Goal: Task Accomplishment & Management: Use online tool/utility

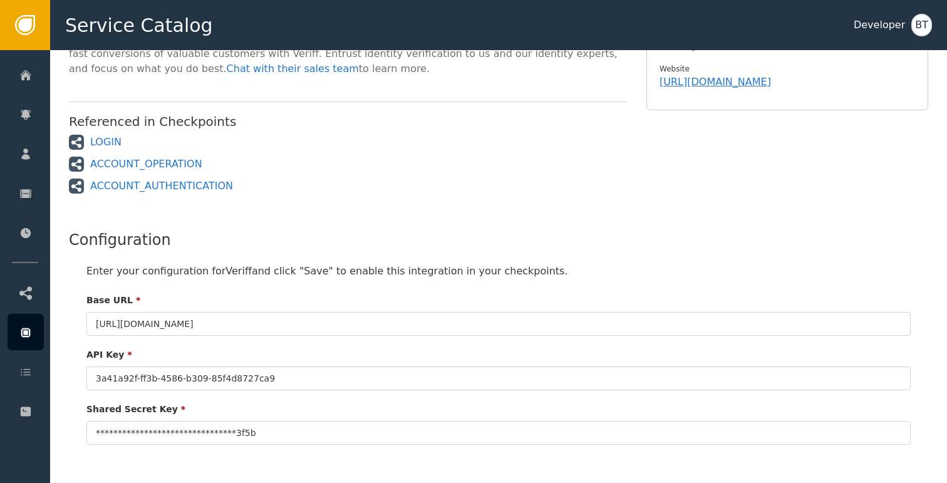
scroll to position [319, 0]
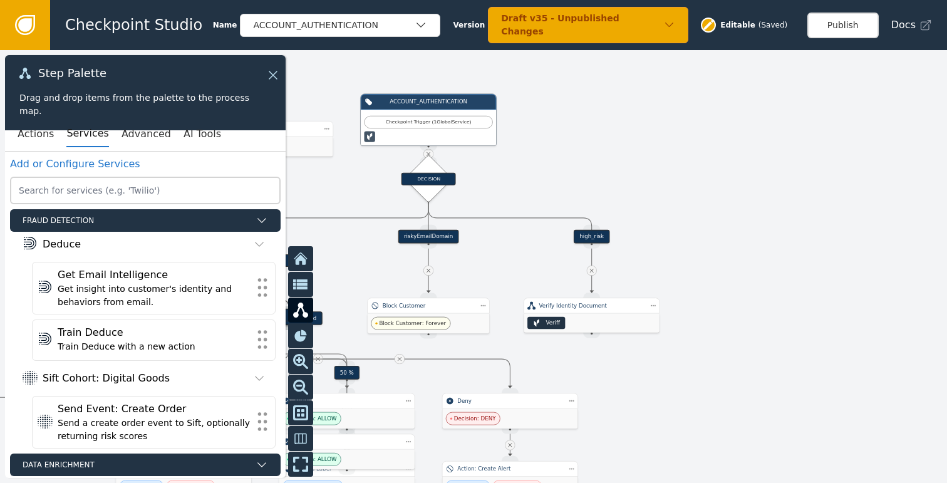
scroll to position [485, 0]
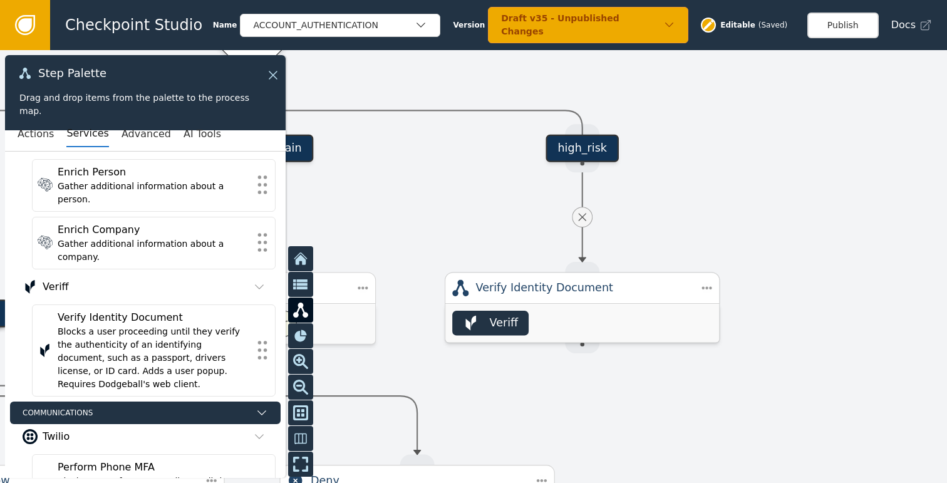
click at [574, 304] on div "Veriff" at bounding box center [582, 323] width 274 height 39
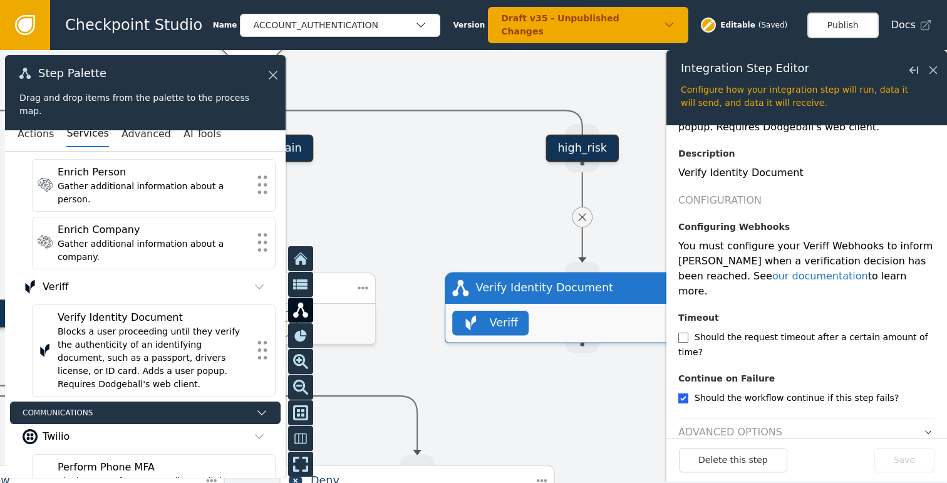
scroll to position [184, 0]
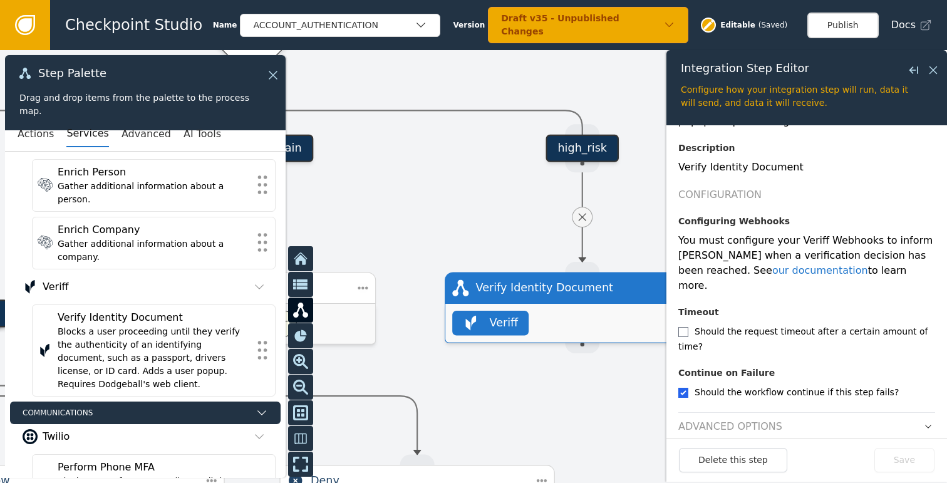
click at [906, 412] on header "Advanced Options" at bounding box center [806, 423] width 257 height 22
click at [924, 422] on icon "button" at bounding box center [928, 426] width 9 height 9
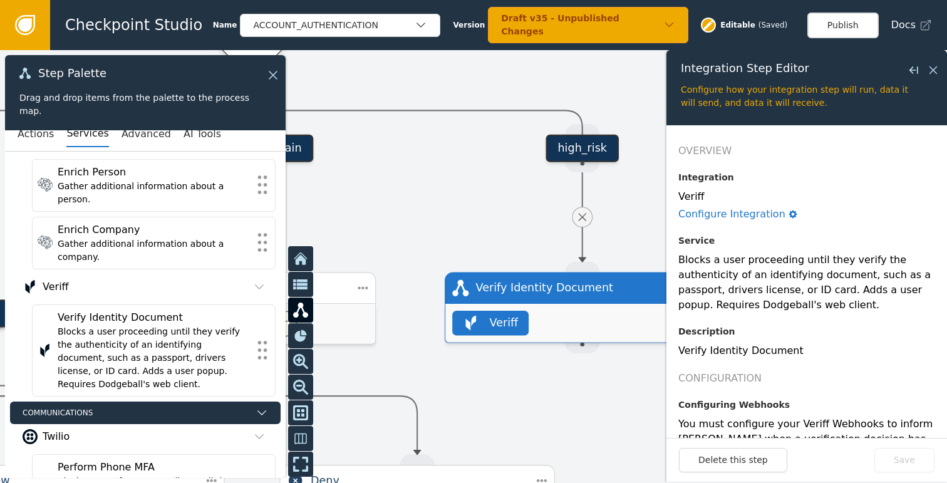
scroll to position [0, 0]
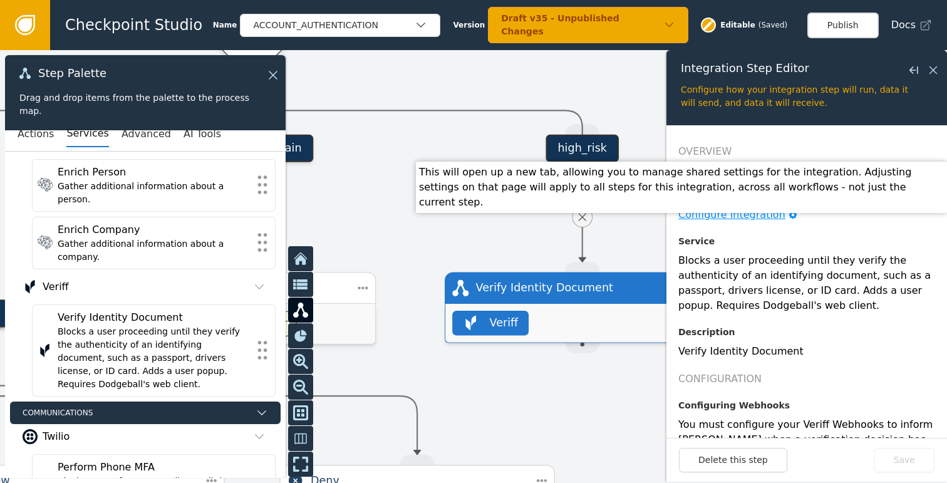
click at [739, 215] on div "Configure Integration" at bounding box center [731, 214] width 107 height 15
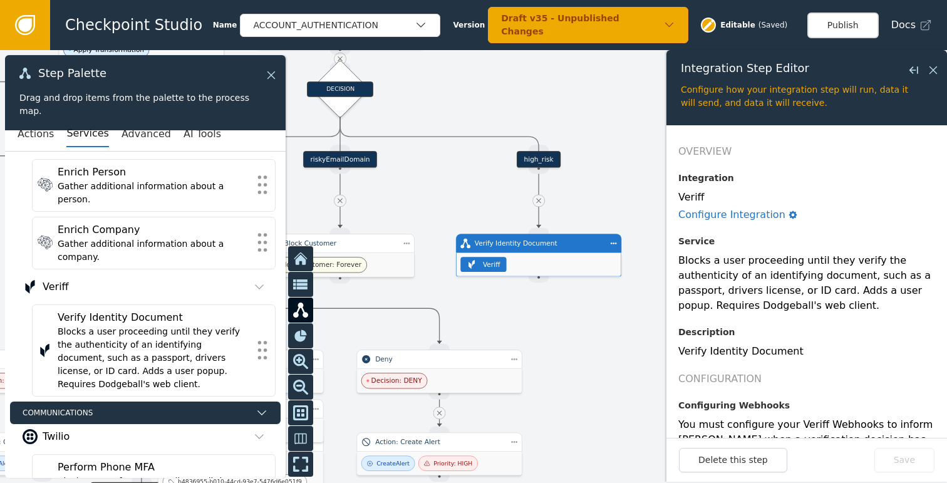
click at [273, 73] on icon at bounding box center [271, 75] width 8 height 8
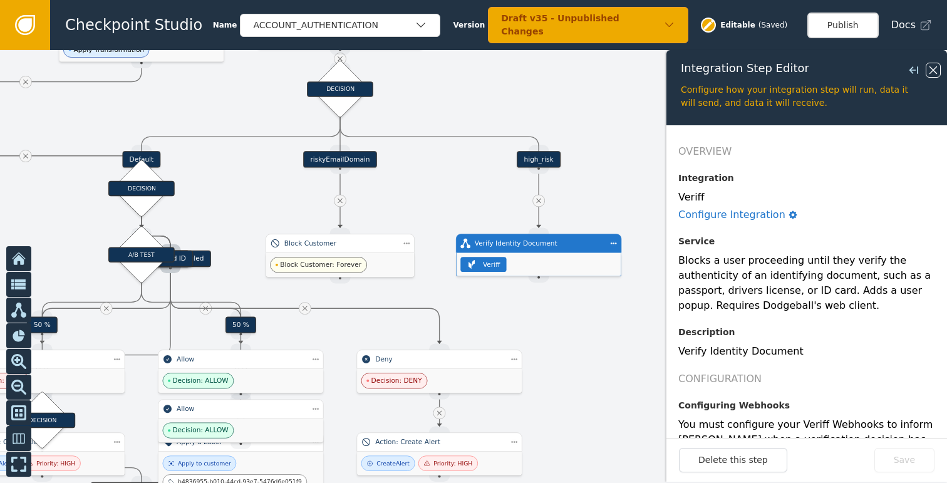
click at [933, 73] on icon at bounding box center [933, 70] width 14 height 14
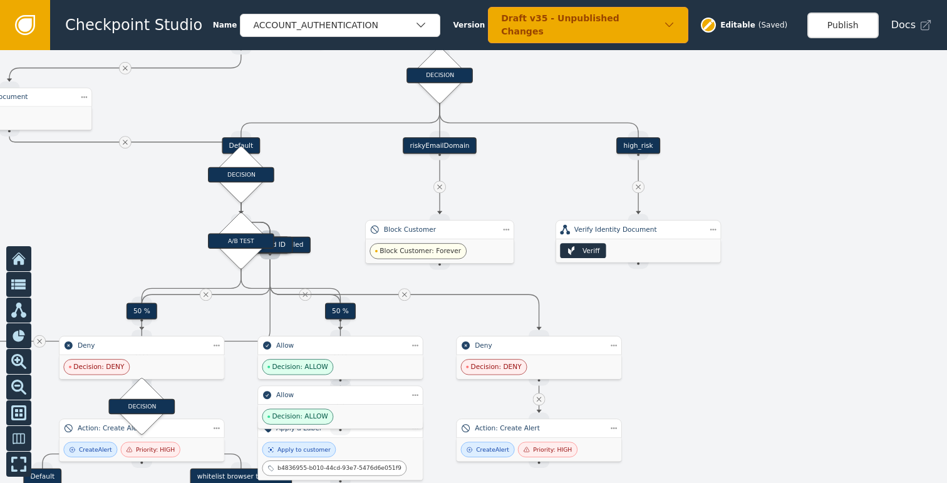
drag, startPoint x: 666, startPoint y: 266, endPoint x: 779, endPoint y: 247, distance: 114.3
click at [779, 247] on div at bounding box center [473, 266] width 947 height 433
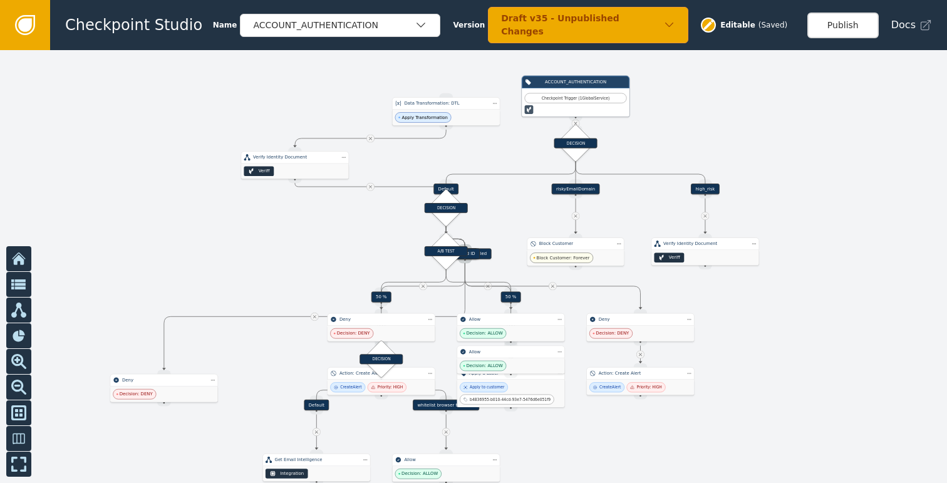
click at [711, 191] on div "high_risk" at bounding box center [705, 189] width 28 height 11
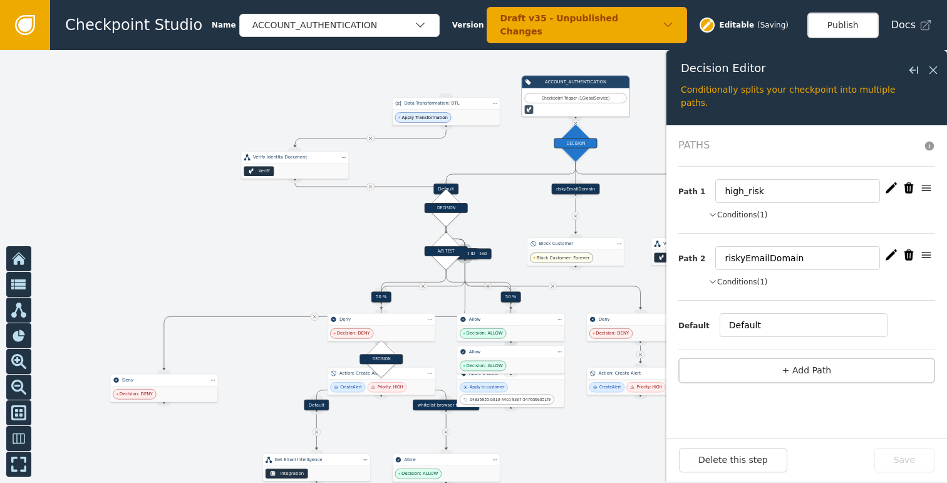
click at [746, 214] on button "Conditions (1)" at bounding box center [738, 214] width 60 height 11
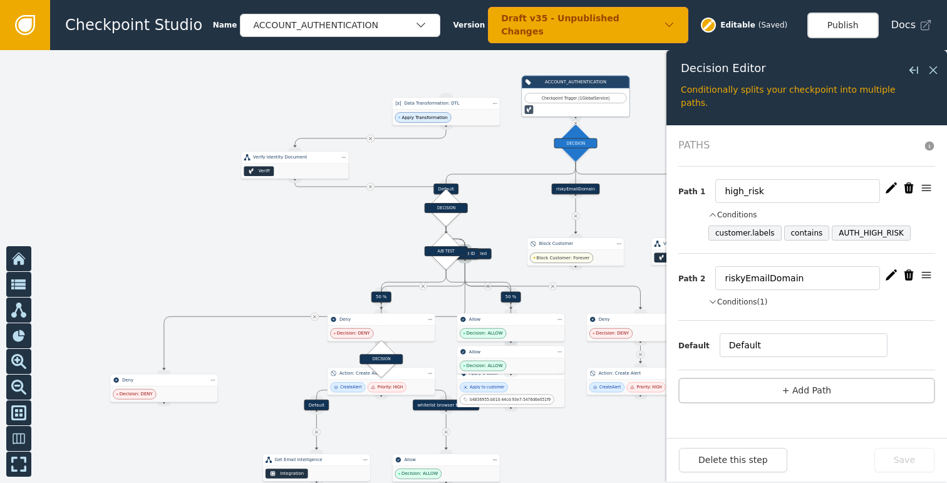
click at [891, 187] on icon "button" at bounding box center [891, 187] width 11 height 11
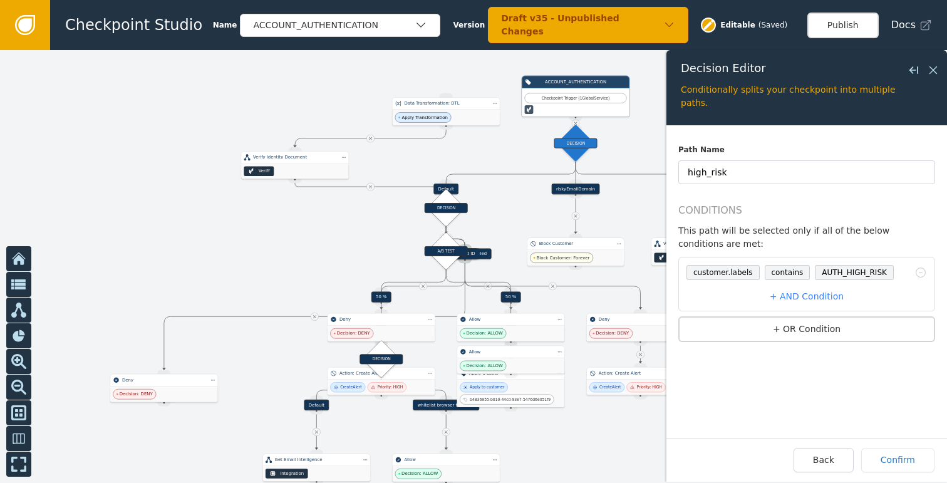
click at [842, 272] on span "AUTH_HIGH_RISK" at bounding box center [854, 272] width 79 height 15
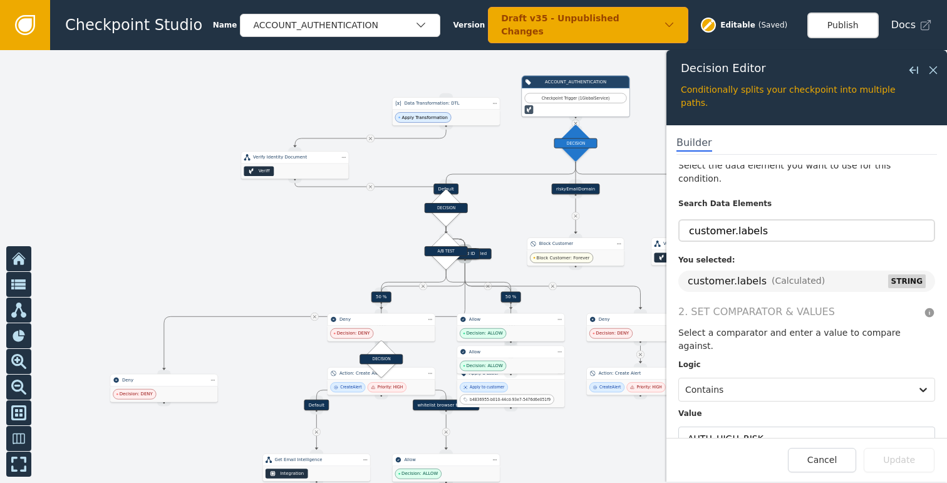
scroll to position [31, 0]
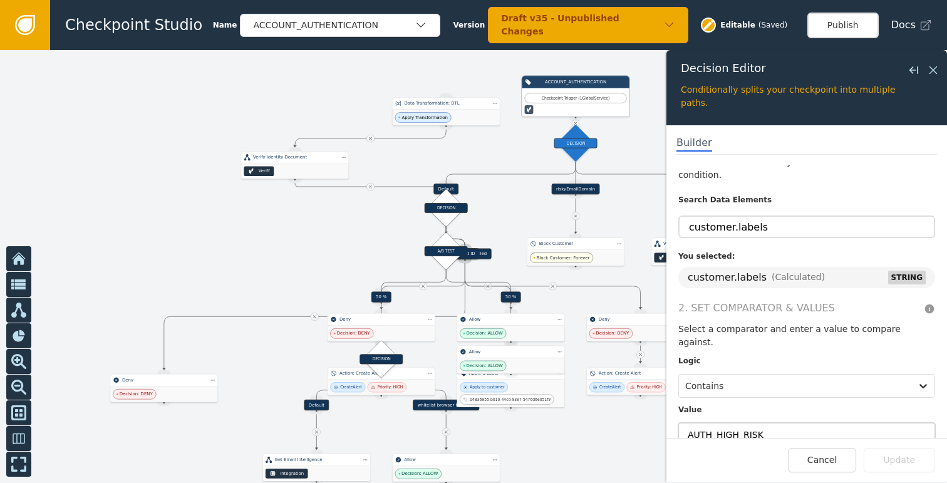
click at [734, 423] on input "AUTH_HIGH_RISK" at bounding box center [806, 435] width 257 height 24
type input "KYC_NEEDED"
click at [896, 453] on button "Update" at bounding box center [899, 460] width 71 height 24
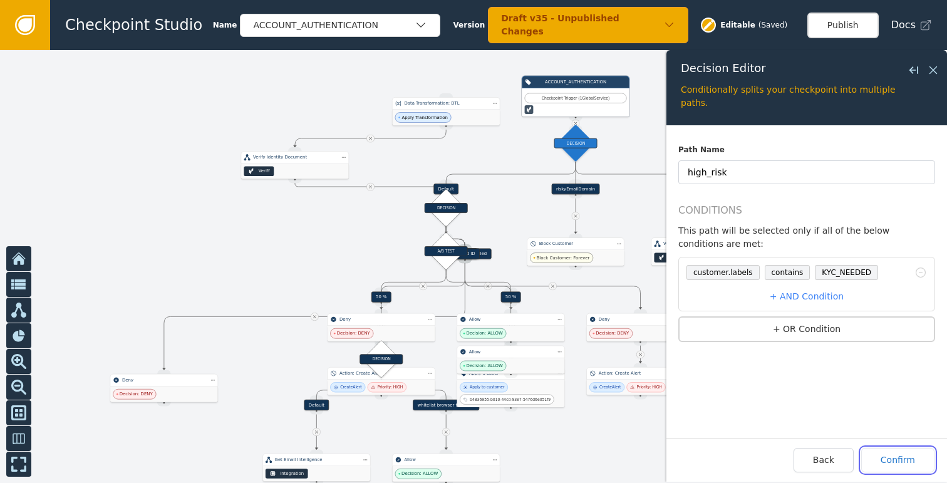
click at [896, 453] on button "Confirm" at bounding box center [897, 460] width 73 height 24
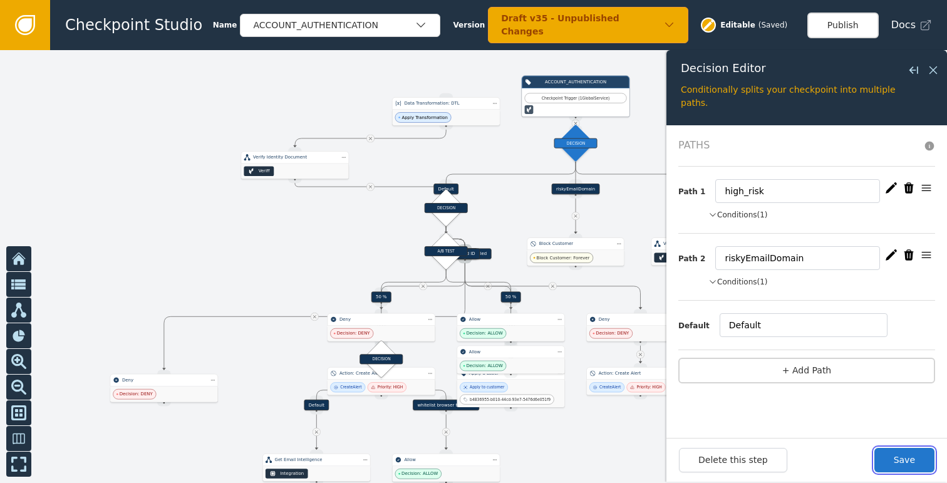
click at [896, 453] on button "Save" at bounding box center [904, 460] width 60 height 24
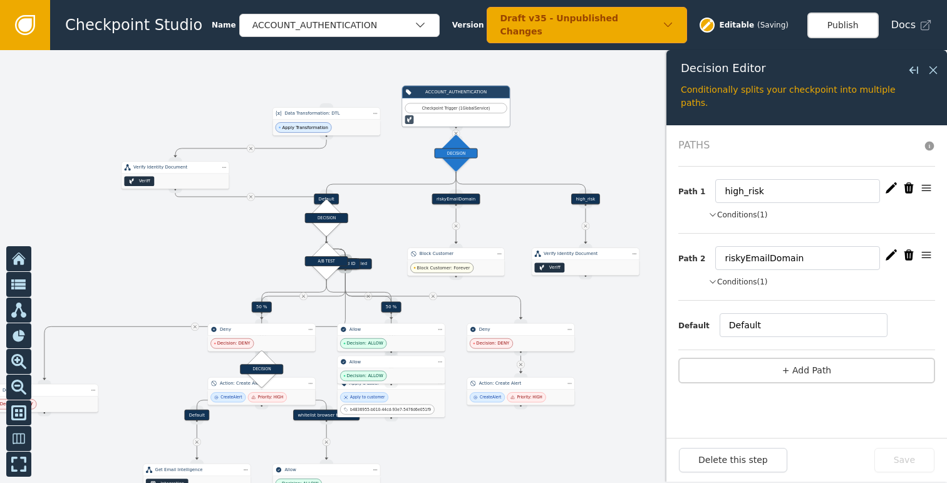
drag, startPoint x: 623, startPoint y: 197, endPoint x: 483, endPoint y: 208, distance: 140.8
click at [483, 208] on div at bounding box center [473, 266] width 947 height 433
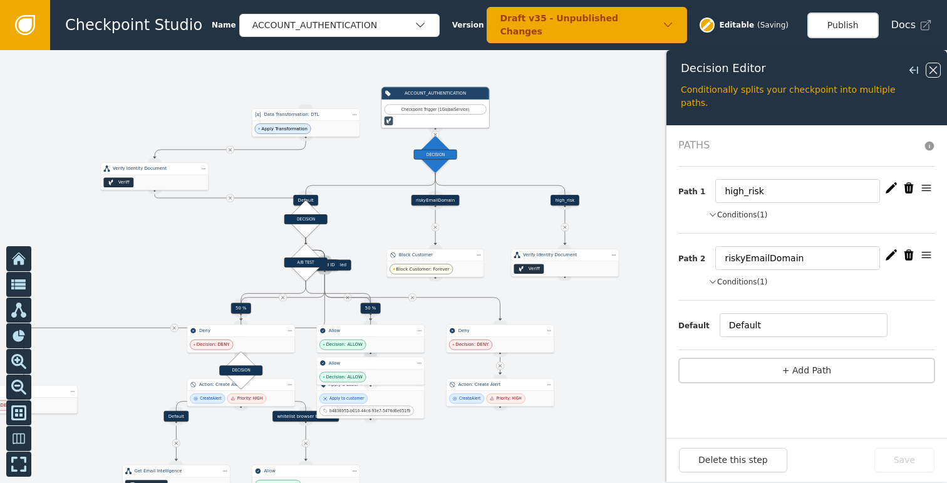
click at [930, 70] on icon at bounding box center [933, 70] width 14 height 14
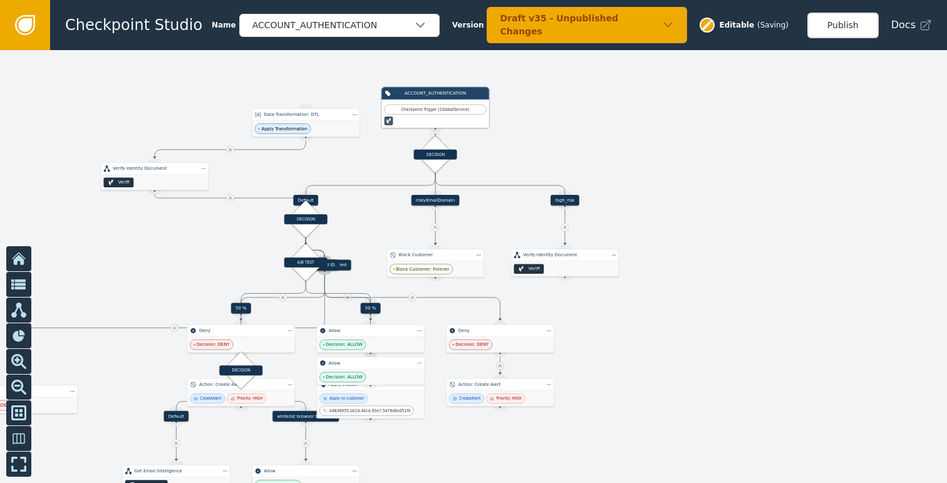
click at [564, 225] on icon at bounding box center [565, 227] width 6 height 6
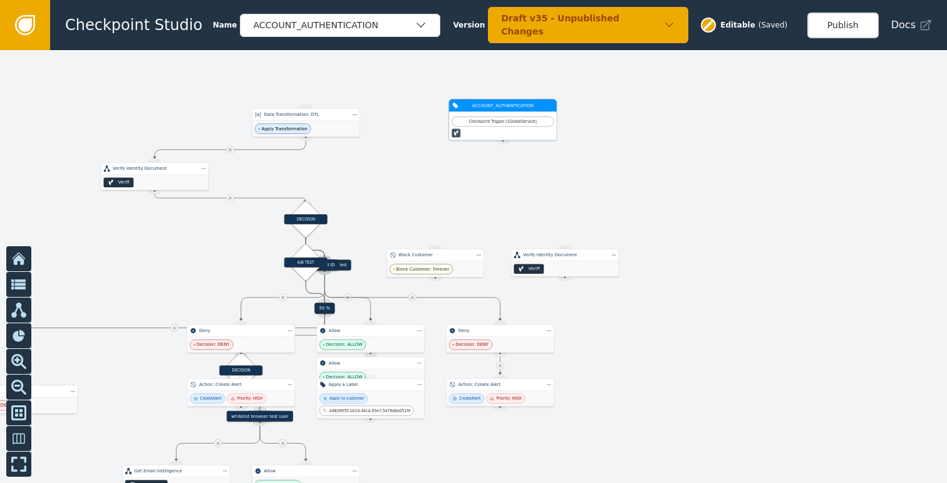
drag, startPoint x: 118, startPoint y: 107, endPoint x: 509, endPoint y: 119, distance: 391.0
click at [509, 119] on div "Checkpoint Trigger ( 1 Global Service )" at bounding box center [502, 122] width 95 height 6
drag, startPoint x: 500, startPoint y: 118, endPoint x: 483, endPoint y: 116, distance: 17.0
click at [483, 116] on div "Checkpoint Trigger ( 1 Global Service )" at bounding box center [485, 120] width 102 height 10
click at [566, 27] on div "Draft v35 - Unpublished Changes" at bounding box center [582, 25] width 162 height 26
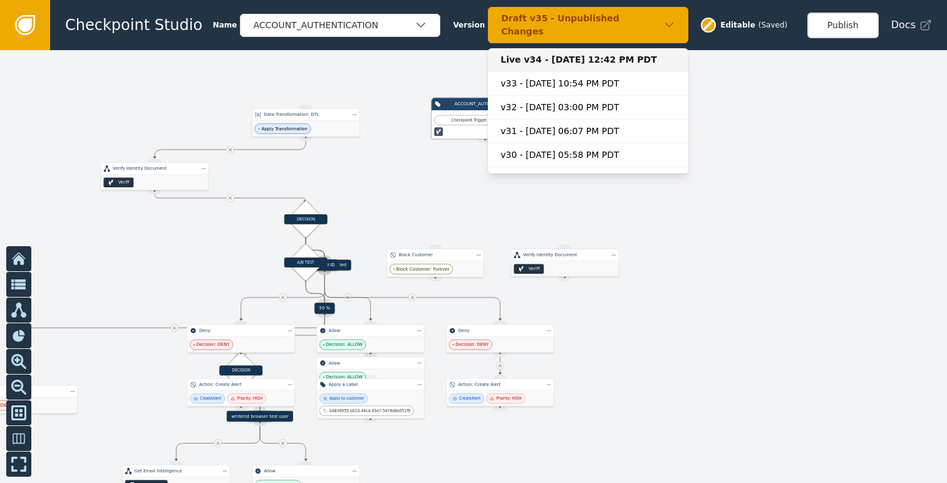
click at [547, 53] on div "Live v34 - Sep 12, 2025, 12:42 PM PDT" at bounding box center [587, 59] width 175 height 13
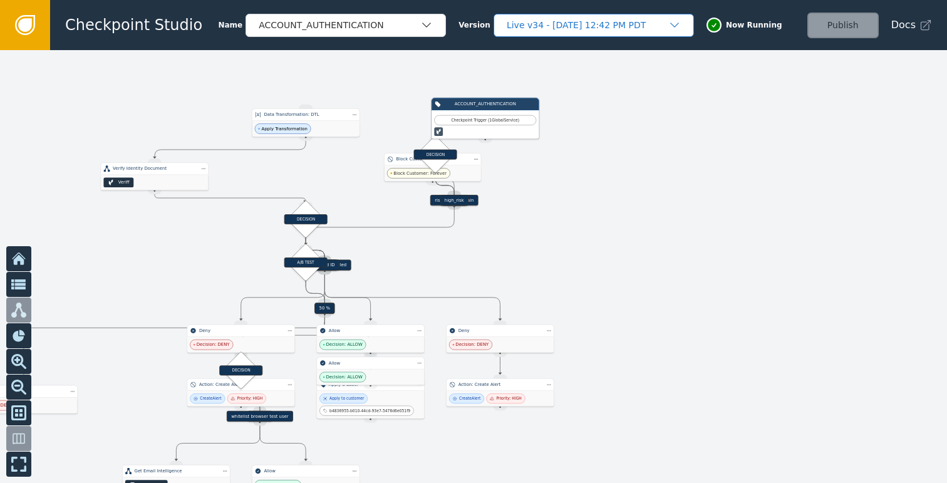
click at [585, 31] on div "Live v34 - Sep 12, 2025, 12:42 PM PDT" at bounding box center [588, 25] width 162 height 13
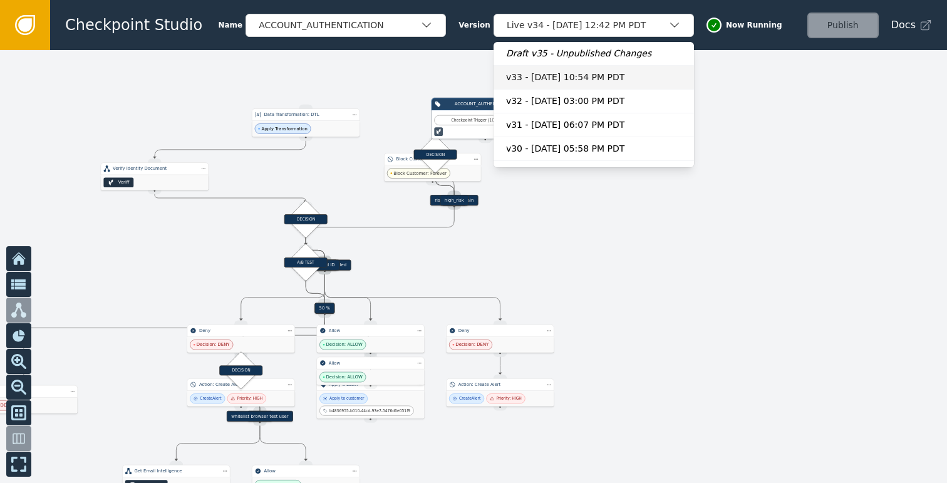
click at [559, 74] on div "v33 - Sep 11, 2025, 10:54 PM PDT" at bounding box center [593, 77] width 175 height 13
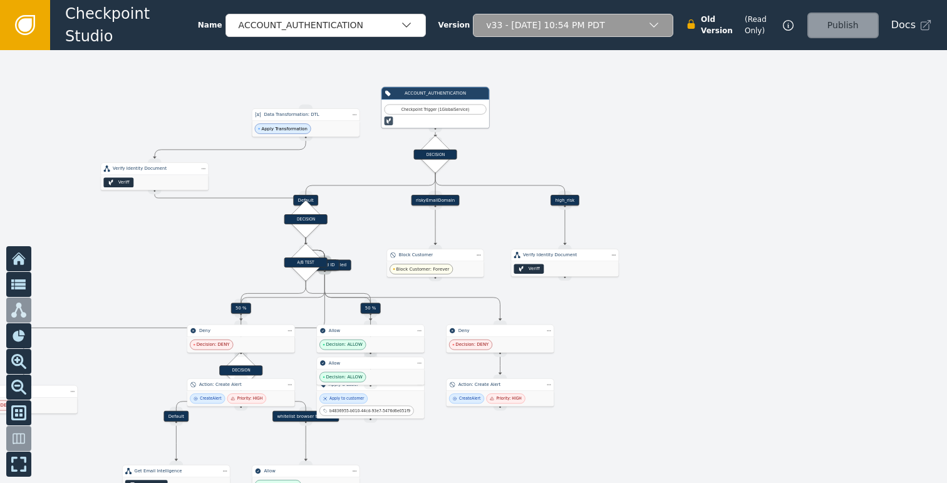
drag, startPoint x: 299, startPoint y: 199, endPoint x: 303, endPoint y: 179, distance: 21.0
click at [303, 179] on div "Target Handle for step Default Source Handle for step Target Handle for step ID…" at bounding box center [473, 266] width 947 height 433
drag, startPoint x: 309, startPoint y: 195, endPoint x: 311, endPoint y: 174, distance: 21.4
click at [311, 174] on div "Target Handle for step Default Source Handle for step Target Handle for step ID…" at bounding box center [473, 266] width 947 height 433
drag, startPoint x: 304, startPoint y: 200, endPoint x: 288, endPoint y: 190, distance: 19.3
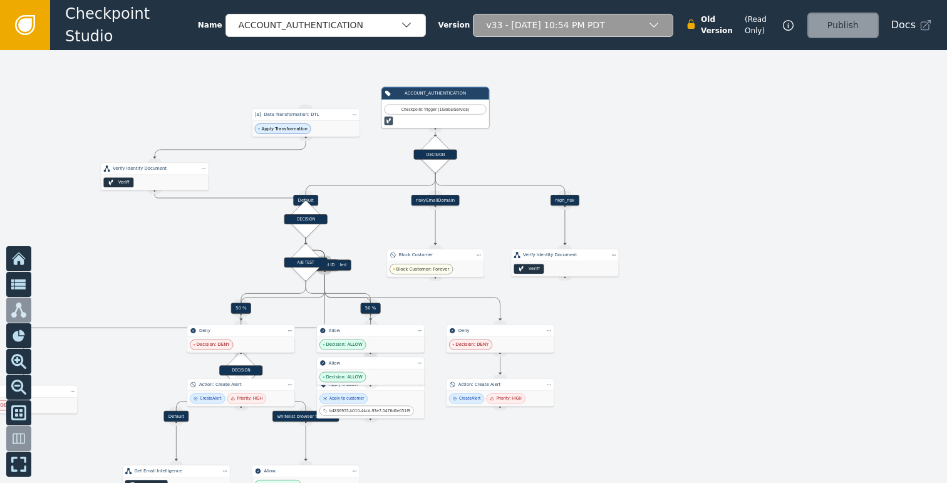
click at [282, 192] on div "Target Handle for step Default Source Handle for step Target Handle for step ID…" at bounding box center [473, 266] width 947 height 433
drag, startPoint x: 298, startPoint y: 200, endPoint x: 245, endPoint y: 194, distance: 53.0
click at [245, 194] on div "Target Handle for step Default Source Handle for step Target Handle for step ID…" at bounding box center [473, 266] width 947 height 433
drag, startPoint x: 159, startPoint y: 184, endPoint x: 127, endPoint y: 167, distance: 35.9
click at [127, 167] on div "Verify Identity Document Veriff" at bounding box center [155, 176] width 108 height 28
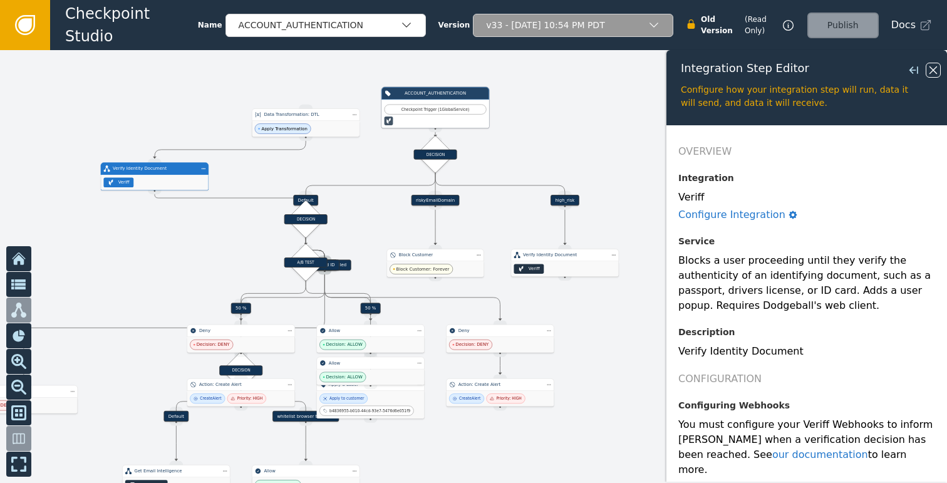
click at [938, 66] on icon at bounding box center [933, 70] width 14 height 14
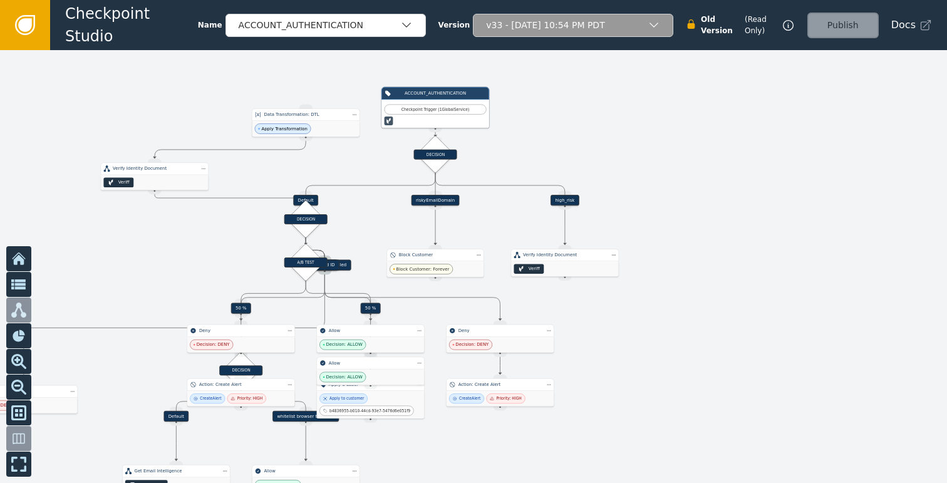
click at [607, 24] on div "v33 - Sep 11, 2025, 10:54 PM PDT" at bounding box center [567, 25] width 162 height 13
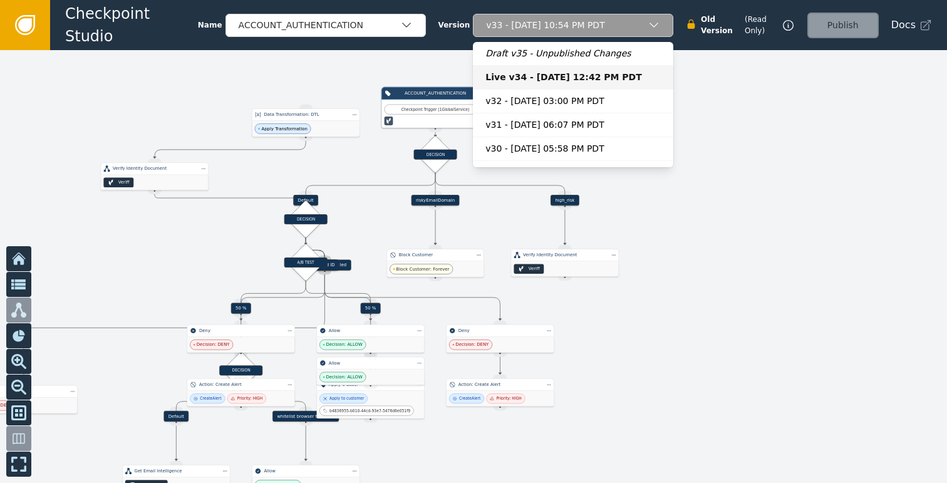
click at [533, 49] on div "Draft v35 - Unpublished Changes" at bounding box center [572, 53] width 175 height 13
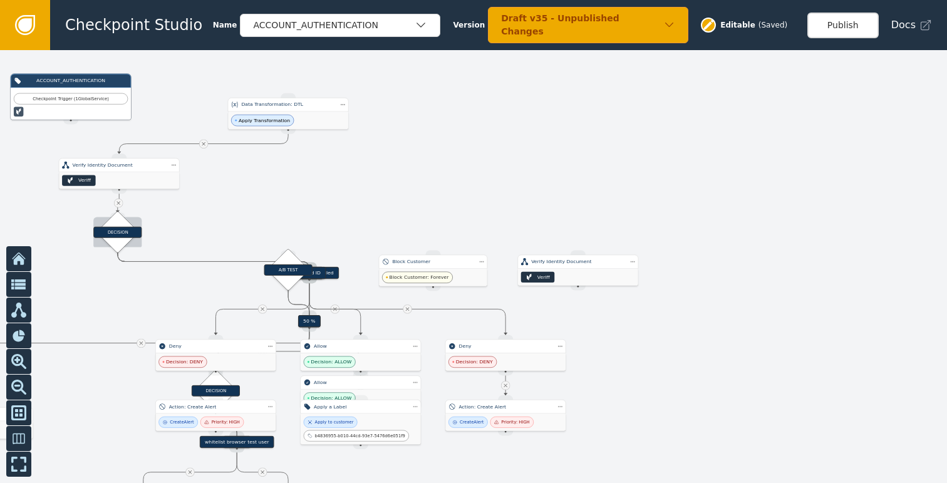
drag, startPoint x: 286, startPoint y: 222, endPoint x: 115, endPoint y: 232, distance: 171.3
click at [115, 232] on div "DECISION" at bounding box center [117, 232] width 48 height 11
drag, startPoint x: 283, startPoint y: 263, endPoint x: 239, endPoint y: 283, distance: 48.8
click at [239, 283] on div "A/B TEST" at bounding box center [244, 288] width 29 height 29
drag, startPoint x: 311, startPoint y: 274, endPoint x: 71, endPoint y: 285, distance: 240.2
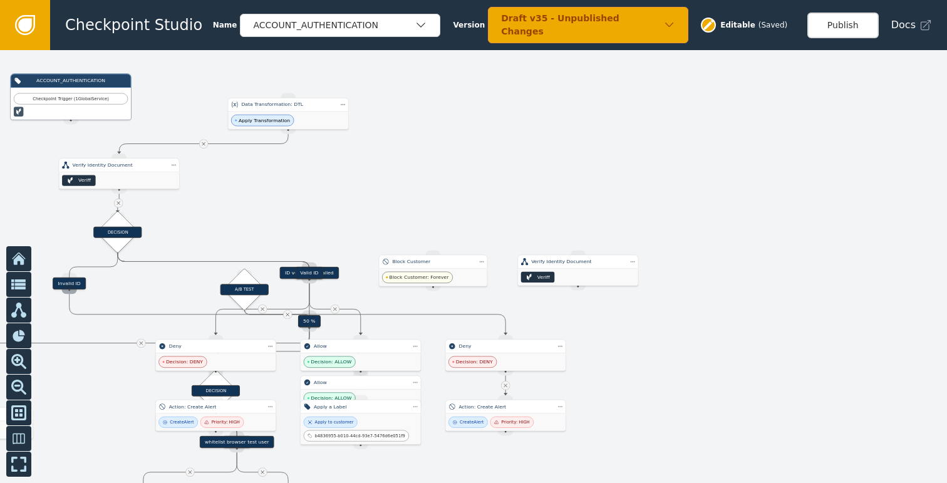
click at [71, 285] on div "Target Handle for step Invalid ID Source Handle for step" at bounding box center [69, 283] width 109 height 12
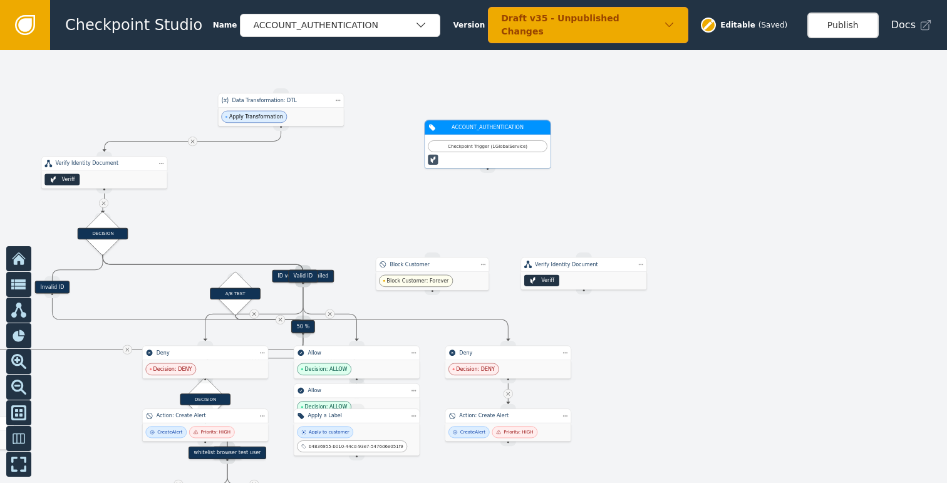
drag, startPoint x: 60, startPoint y: 88, endPoint x: 494, endPoint y: 140, distance: 436.5
click at [494, 140] on div "Checkpoint Trigger ( 1 Global Service )" at bounding box center [487, 146] width 119 height 12
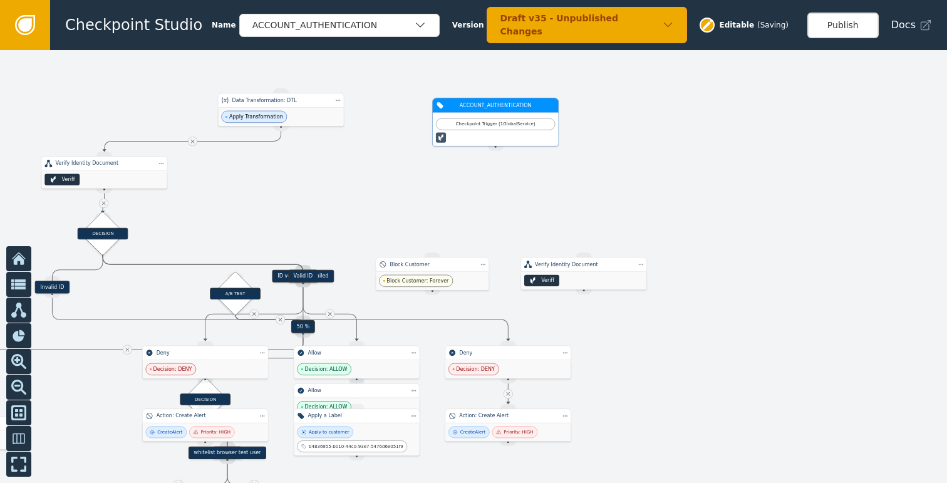
drag, startPoint x: 493, startPoint y: 138, endPoint x: 500, endPoint y: 117, distance: 22.6
click at [500, 117] on div "Checkpoint Trigger ( 1 Global Service )" at bounding box center [495, 129] width 125 height 33
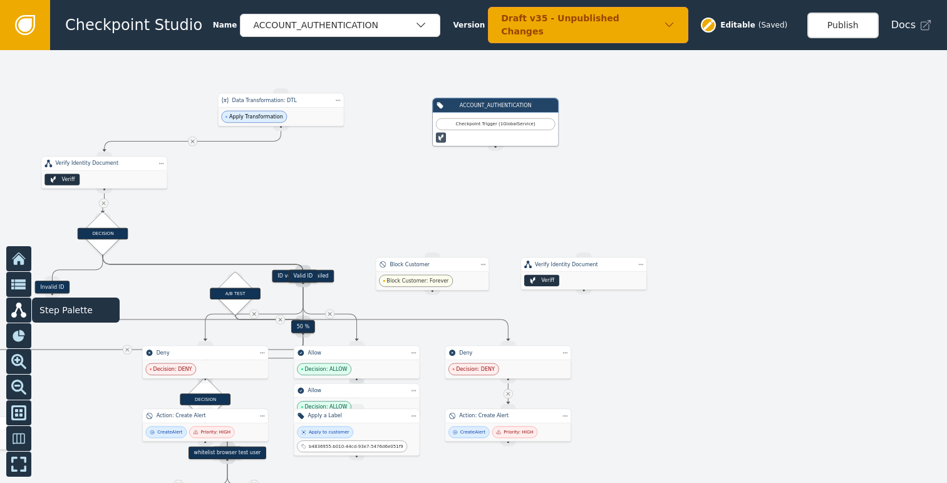
click at [18, 320] on button at bounding box center [18, 310] width 25 height 25
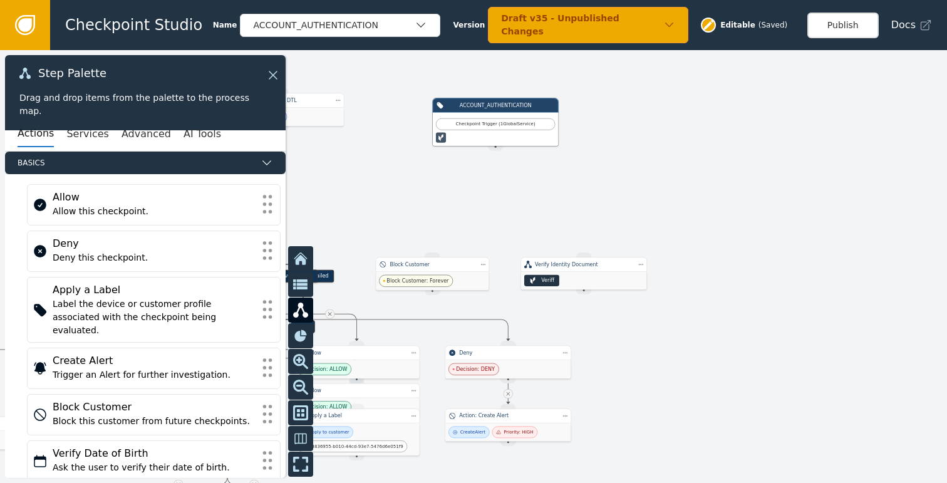
click at [16, 29] on icon at bounding box center [25, 25] width 20 height 20
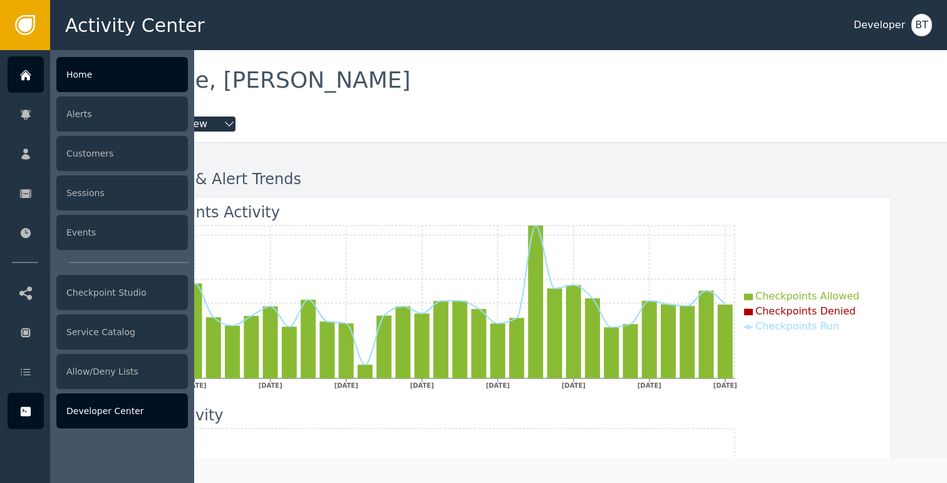
click at [126, 400] on div "Developer Center" at bounding box center [122, 410] width 132 height 35
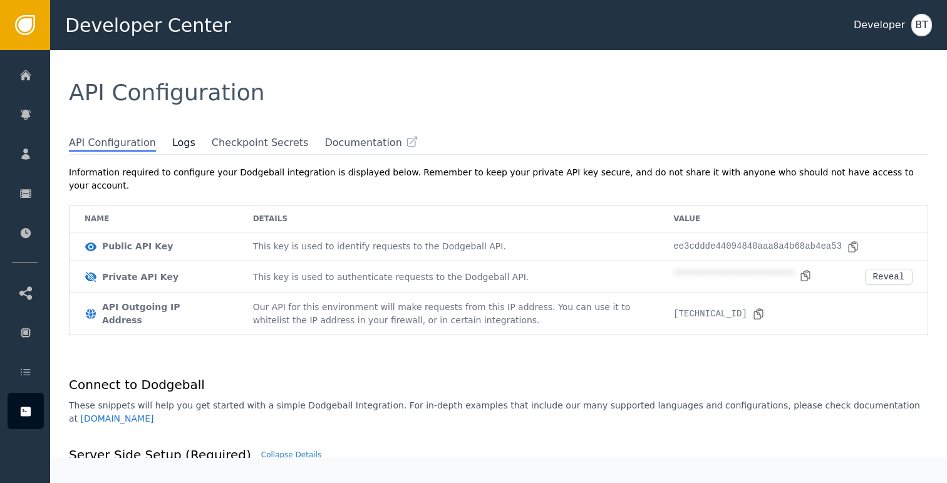
click at [199, 138] on span at bounding box center [205, 141] width 13 height 13
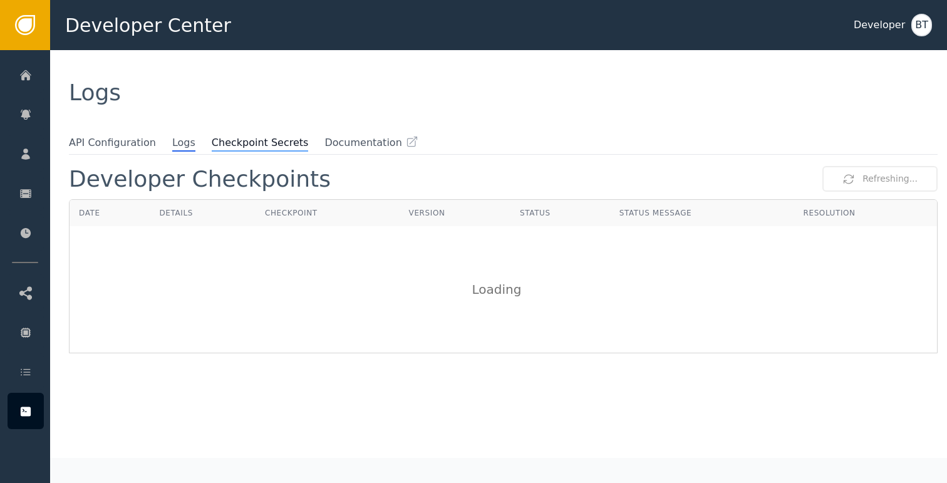
click at [239, 141] on span "Checkpoint Secrets" at bounding box center [260, 143] width 97 height 16
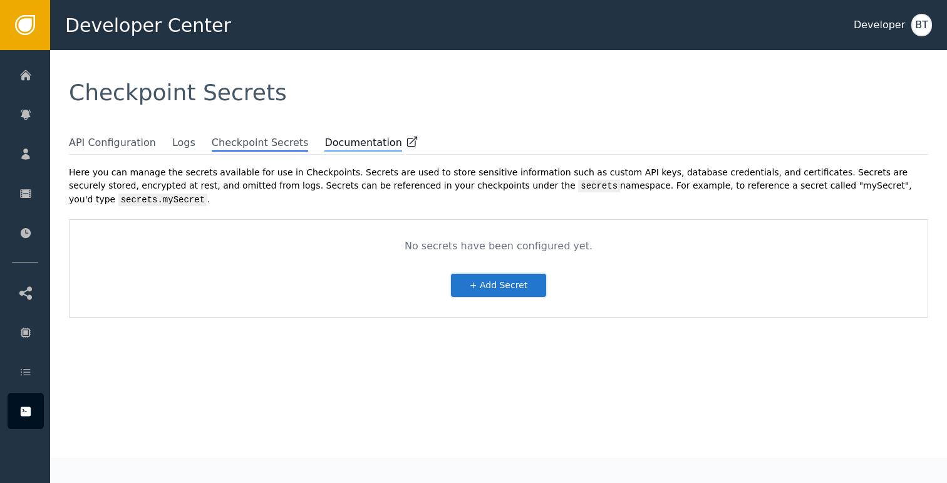
click at [342, 145] on span "Documentation" at bounding box center [362, 143] width 77 height 16
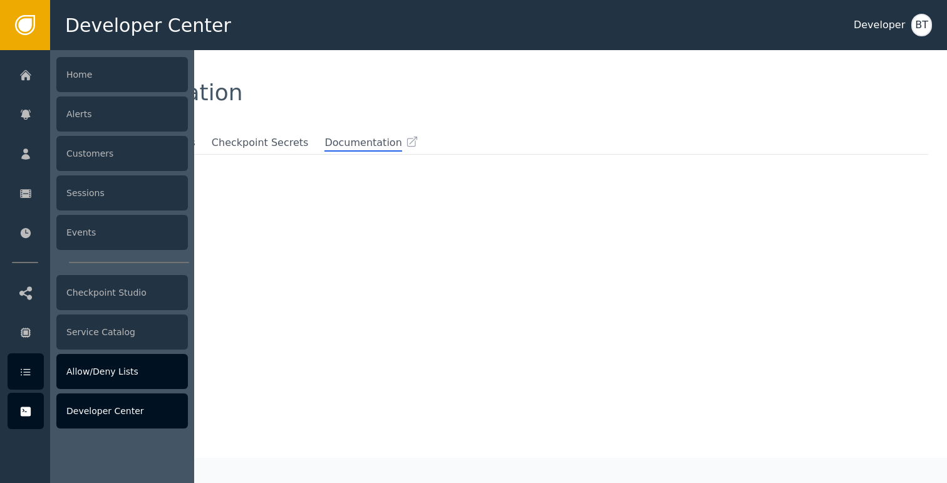
click at [20, 364] on div at bounding box center [26, 371] width 36 height 36
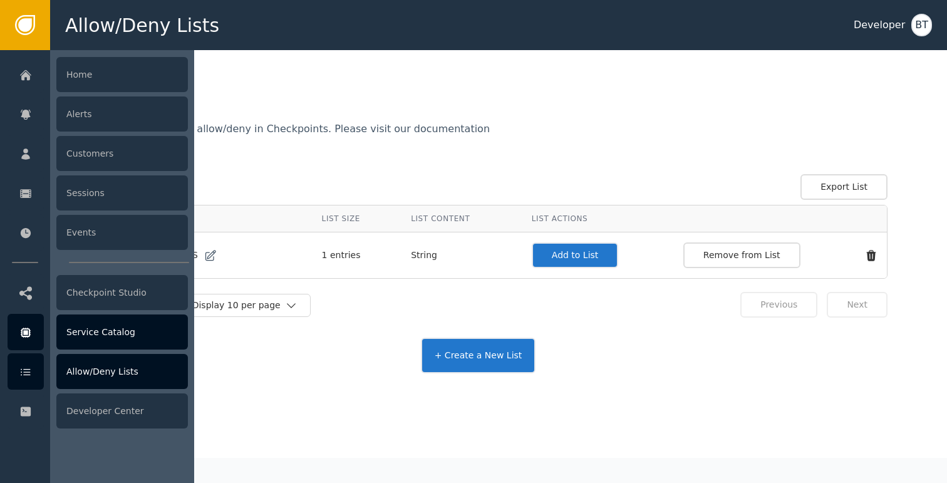
click at [26, 334] on icon at bounding box center [25, 332] width 5 height 5
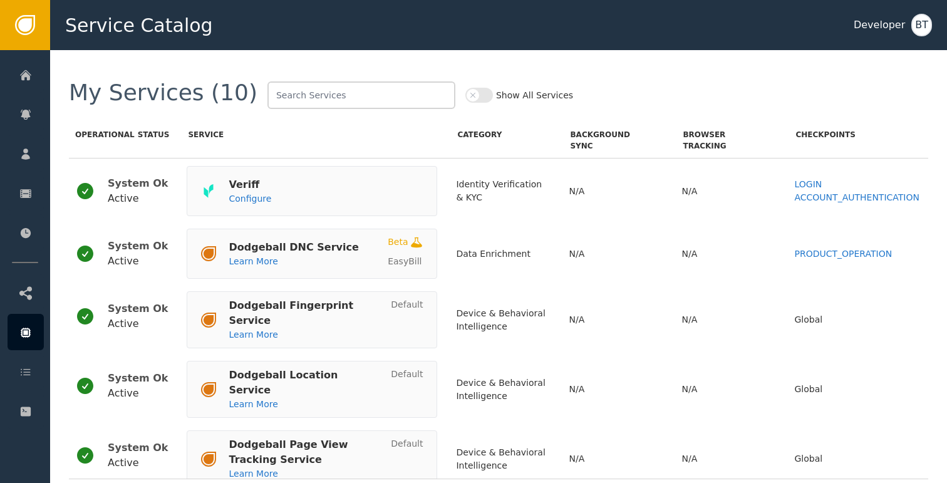
scroll to position [323, 0]
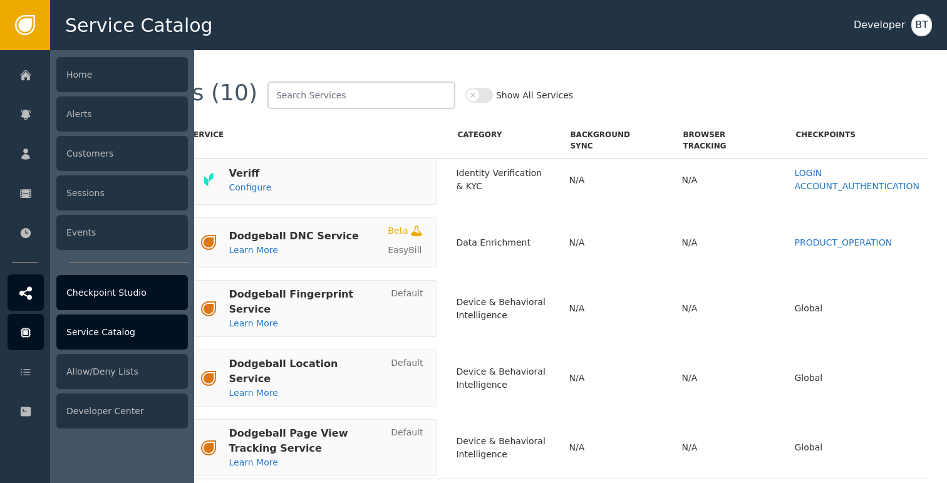
click at [85, 282] on div "Checkpoint Studio" at bounding box center [122, 292] width 132 height 35
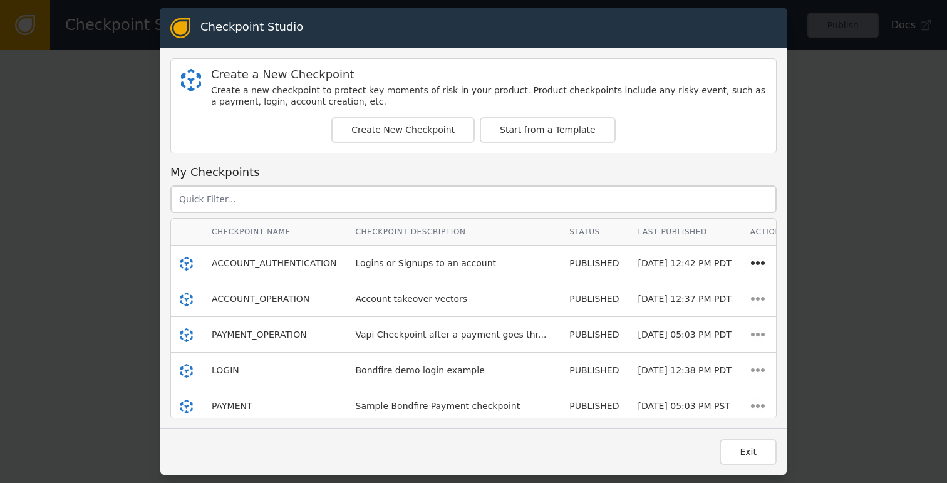
click at [754, 266] on icon at bounding box center [757, 263] width 15 height 15
click at [751, 282] on div "View" at bounding box center [768, 287] width 80 height 13
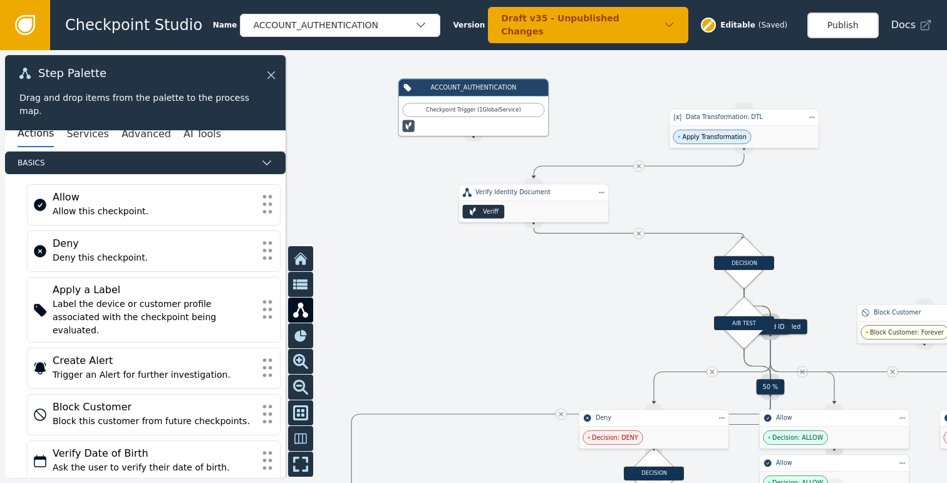
click at [272, 71] on icon at bounding box center [271, 75] width 14 height 14
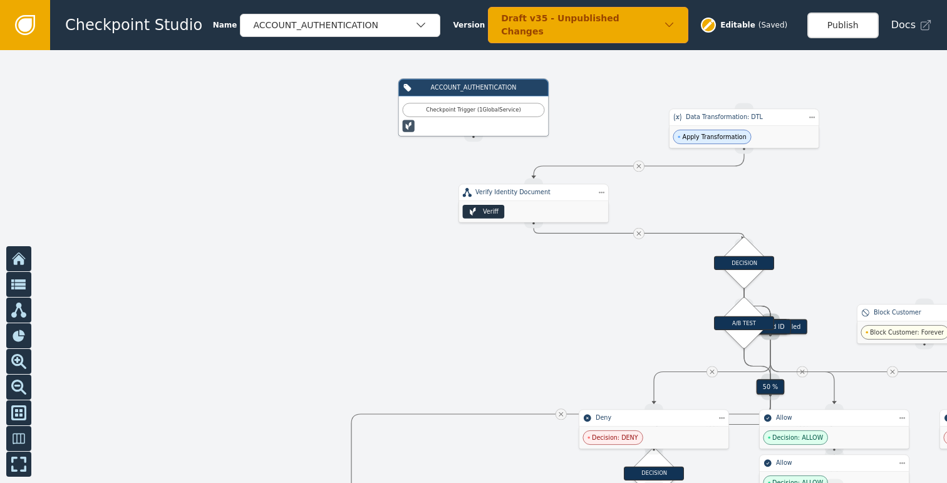
click at [663, 28] on icon "button" at bounding box center [669, 25] width 12 height 12
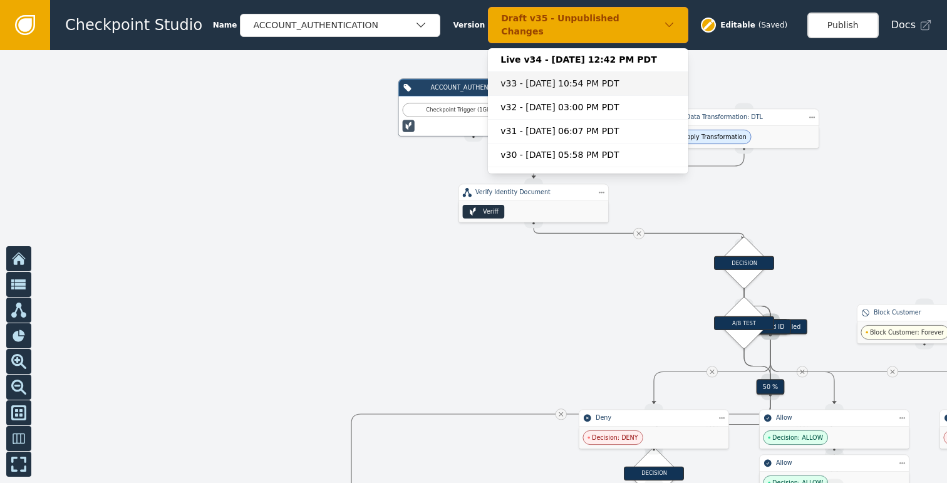
click at [565, 77] on div "v33 - Sep 11, 2025, 10:54 PM PDT" at bounding box center [587, 83] width 175 height 13
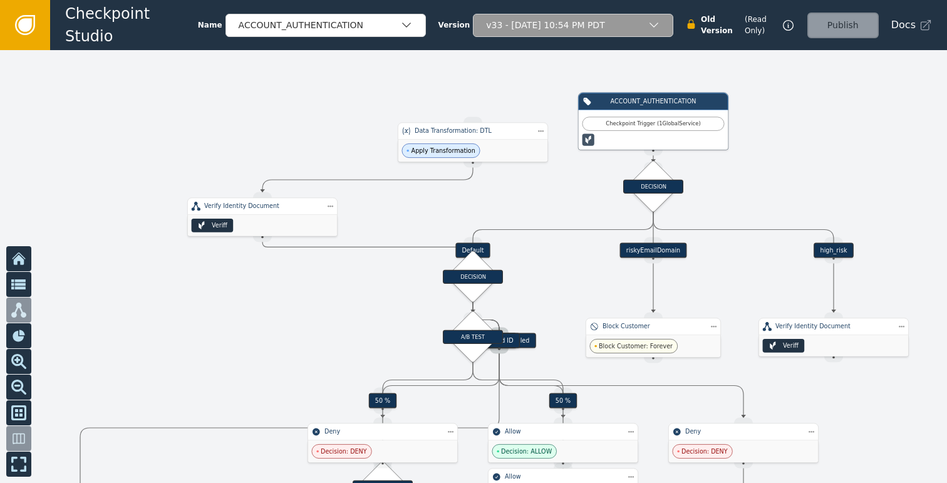
drag, startPoint x: 583, startPoint y: 284, endPoint x: 380, endPoint y: 271, distance: 202.8
click at [296, 298] on div at bounding box center [473, 266] width 947 height 433
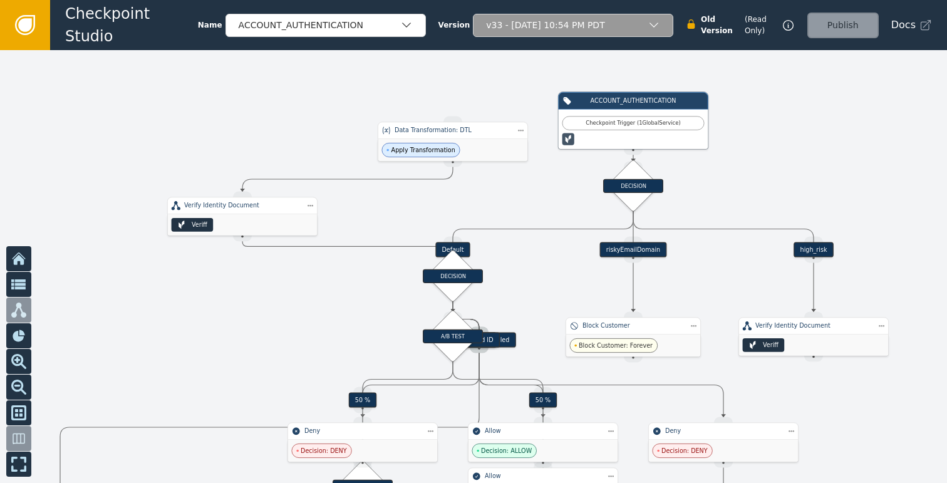
drag, startPoint x: 750, startPoint y: 276, endPoint x: 554, endPoint y: 237, distance: 200.0
click at [561, 238] on div at bounding box center [473, 266] width 947 height 433
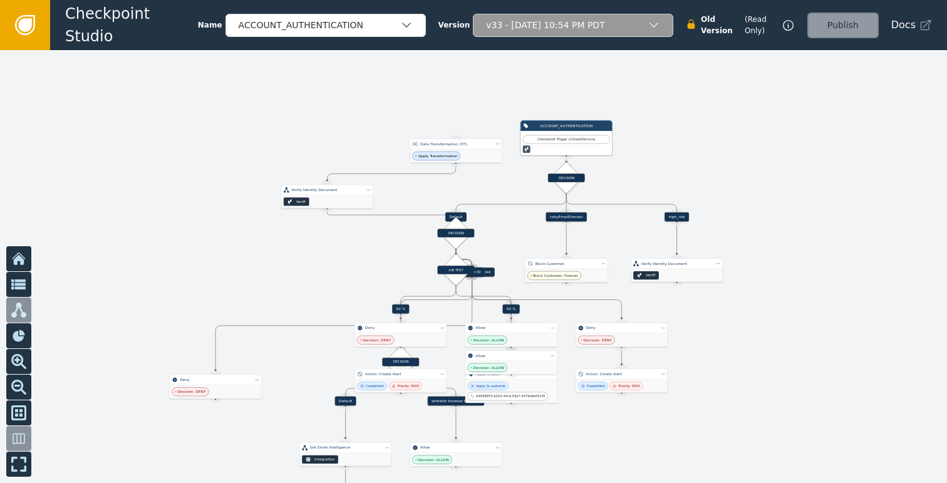
click at [841, 24] on div "Publish" at bounding box center [842, 26] width 71 height 26
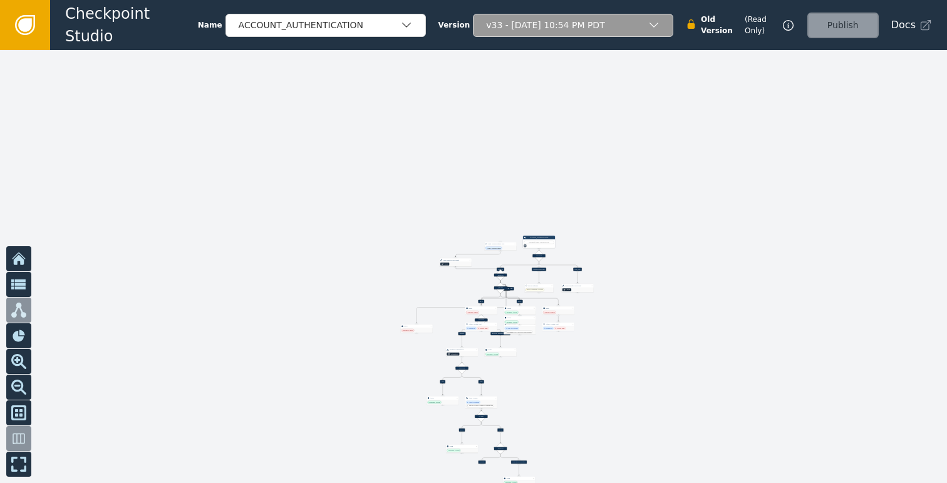
drag, startPoint x: 766, startPoint y: 351, endPoint x: 603, endPoint y: 399, distance: 169.8
click at [605, 399] on div at bounding box center [473, 266] width 947 height 433
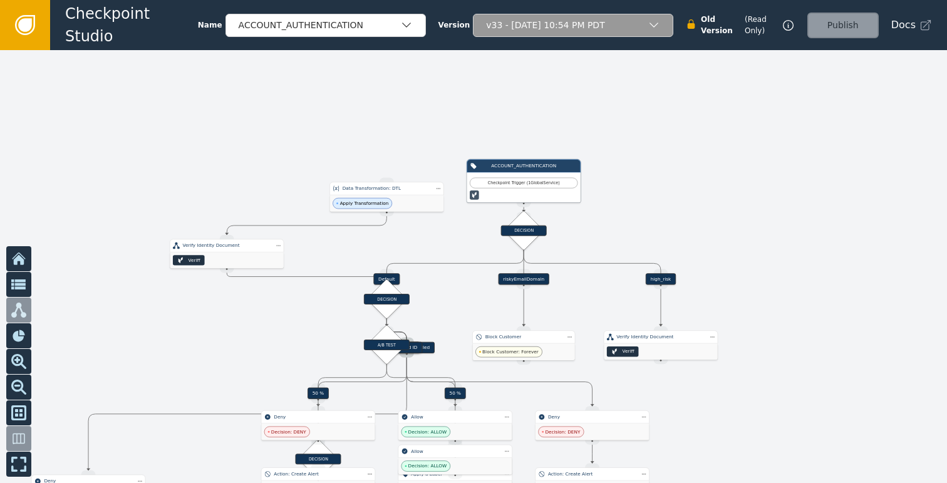
click at [295, 160] on div at bounding box center [473, 266] width 947 height 433
click at [527, 29] on div "v33 - Sep 11, 2025, 10:54 PM PDT" at bounding box center [567, 25] width 162 height 13
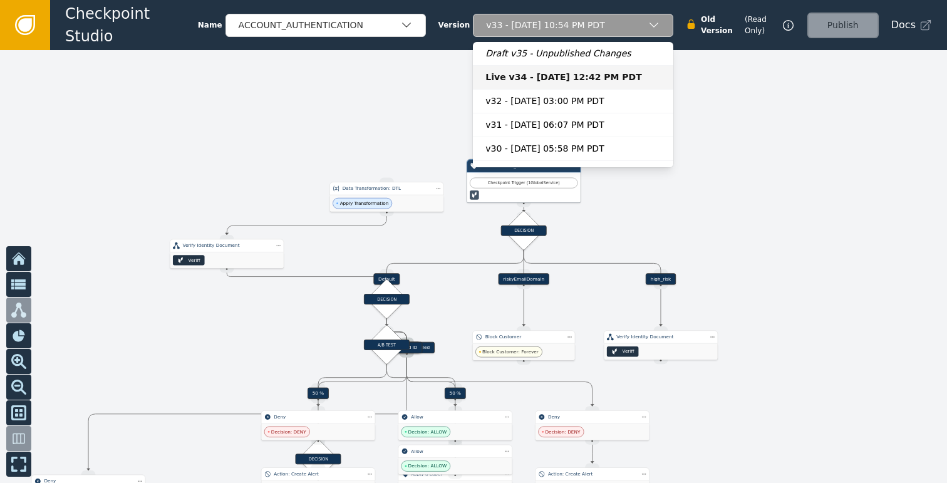
click at [526, 76] on div "Live v34 - Sep 12, 2025, 12:42 PM PDT" at bounding box center [572, 77] width 175 height 13
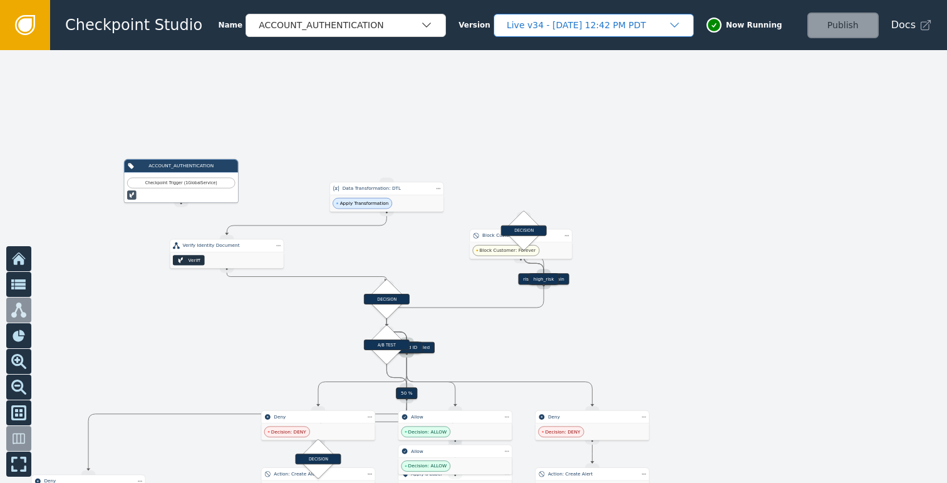
click at [626, 26] on div "Live v34 - Sep 12, 2025, 12:42 PM PDT" at bounding box center [588, 25] width 162 height 13
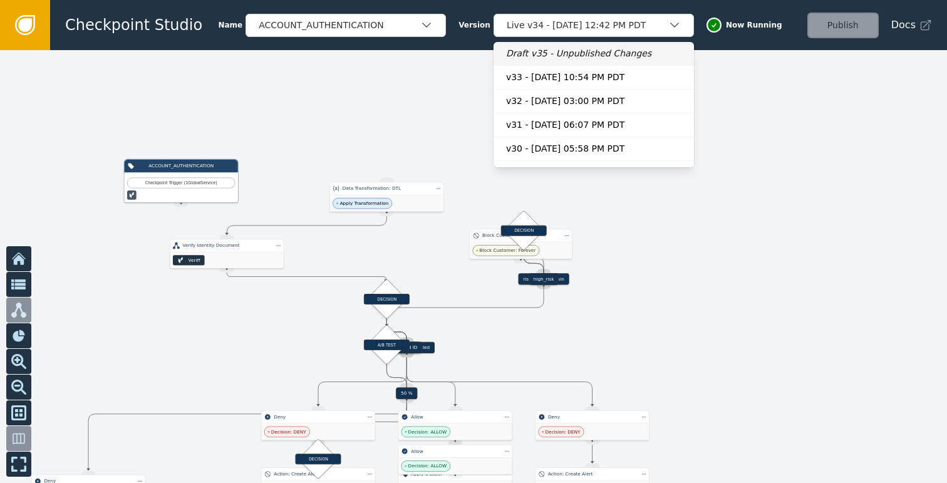
click at [591, 56] on div "Draft v35 - Unpublished Changes" at bounding box center [593, 53] width 175 height 13
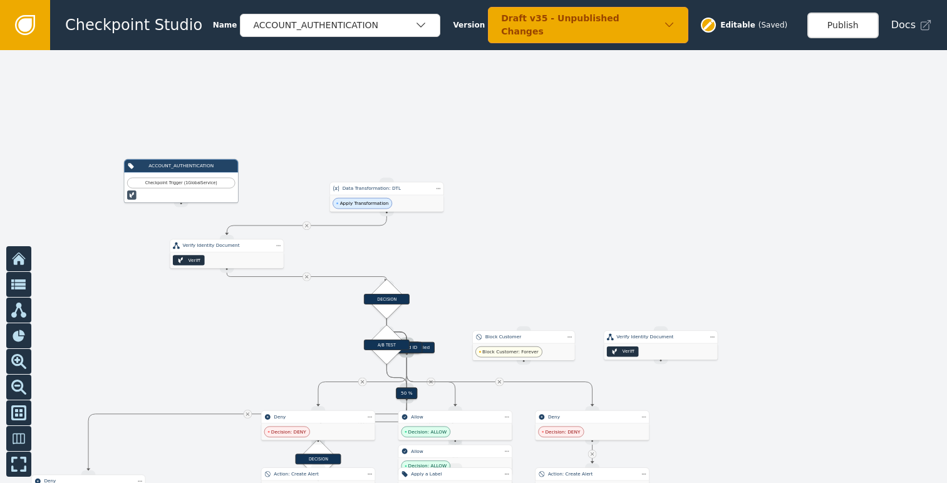
click at [728, 24] on span "Editable" at bounding box center [737, 24] width 35 height 11
click at [703, 29] on icon at bounding box center [708, 24] width 11 height 11
click at [703, 28] on icon at bounding box center [708, 24] width 11 height 11
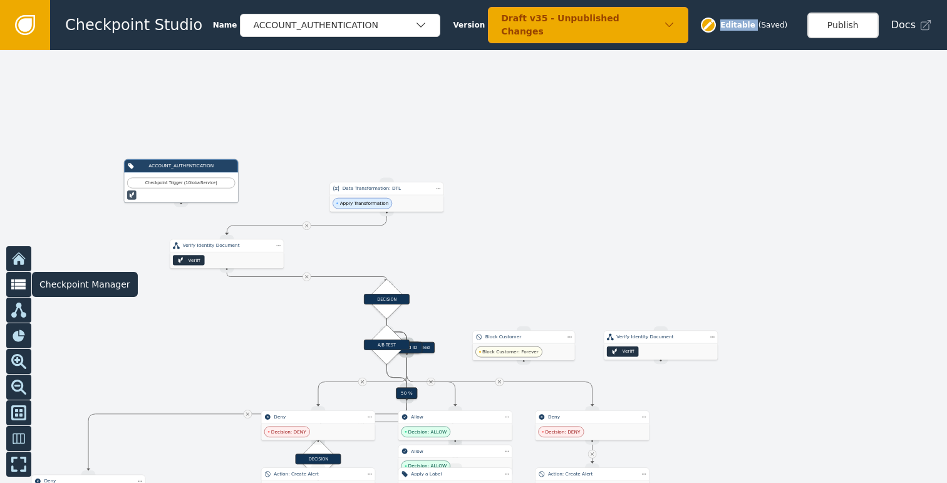
click at [21, 284] on icon at bounding box center [18, 284] width 15 height 11
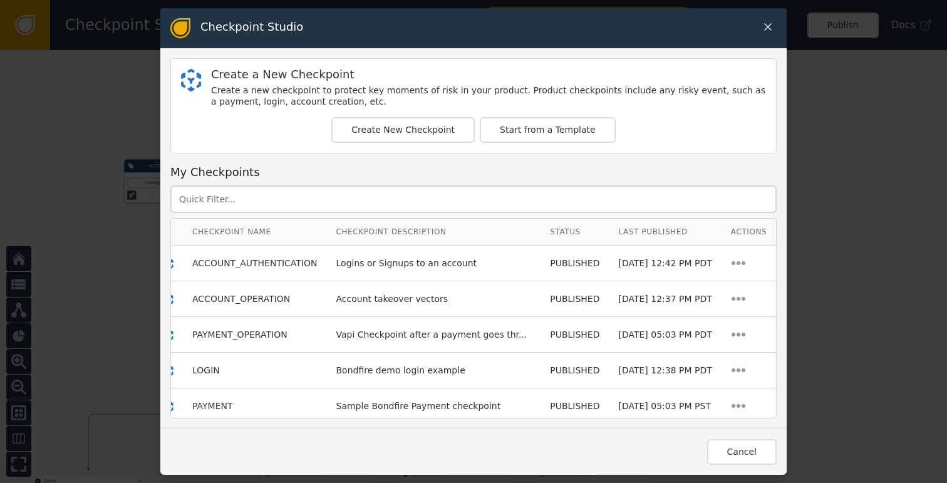
scroll to position [0, 27]
click at [731, 256] on icon at bounding box center [738, 263] width 15 height 15
click at [731, 259] on icon at bounding box center [738, 263] width 15 height 15
click at [16, 296] on div "Checkpoint Studio Create a New Checkpoint Create a new checkpoint to protect ke…" at bounding box center [473, 241] width 947 height 483
click at [17, 288] on div "Checkpoint Studio Create a New Checkpoint Create a new checkpoint to protect ke…" at bounding box center [473, 241] width 947 height 483
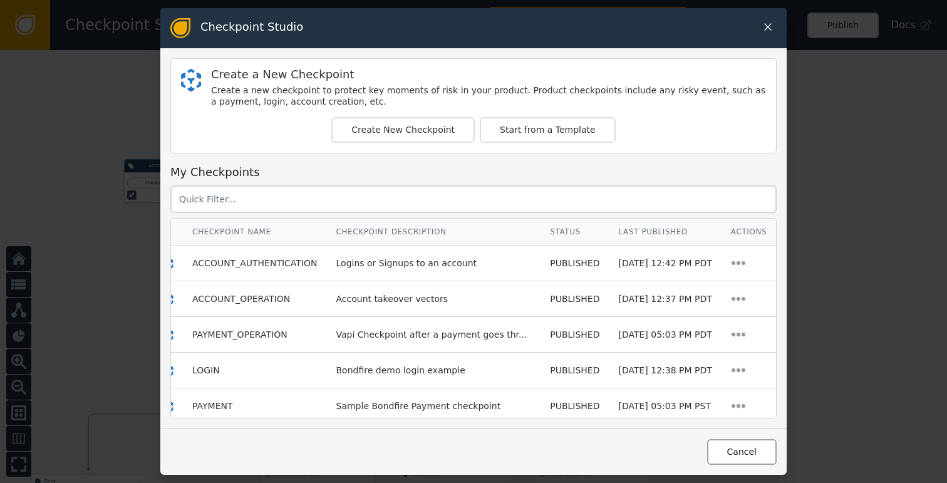
click at [732, 448] on button "Cancel" at bounding box center [742, 452] width 70 height 26
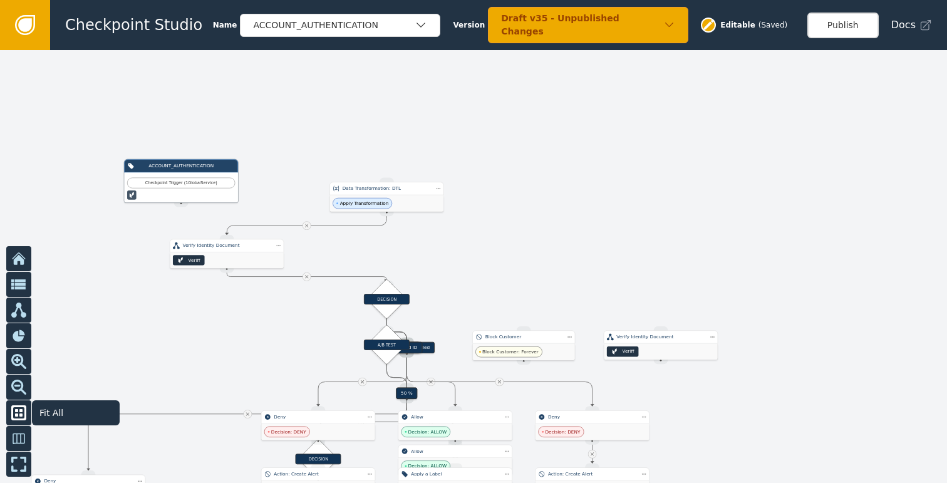
click at [21, 410] on rect at bounding box center [20, 410] width 3 height 3
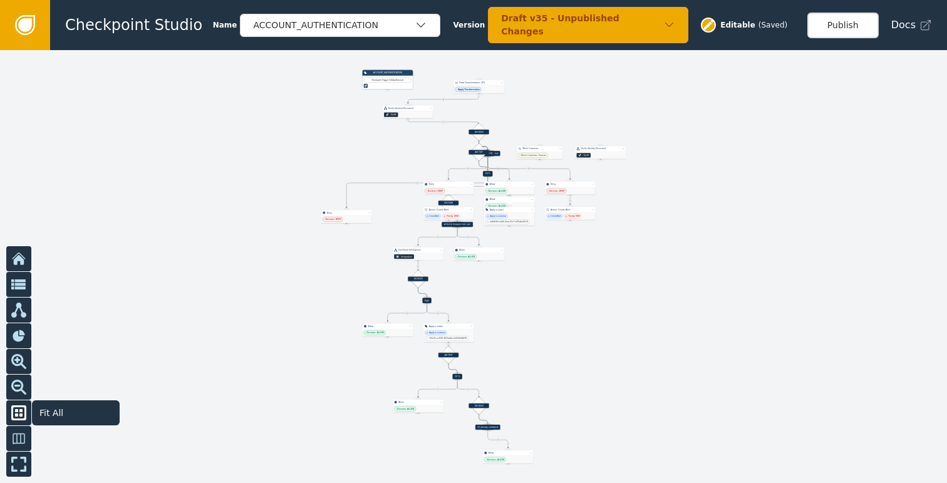
click at [21, 410] on rect at bounding box center [20, 410] width 3 height 3
click at [14, 439] on icon at bounding box center [18, 438] width 15 height 15
click at [24, 432] on icon at bounding box center [18, 438] width 15 height 15
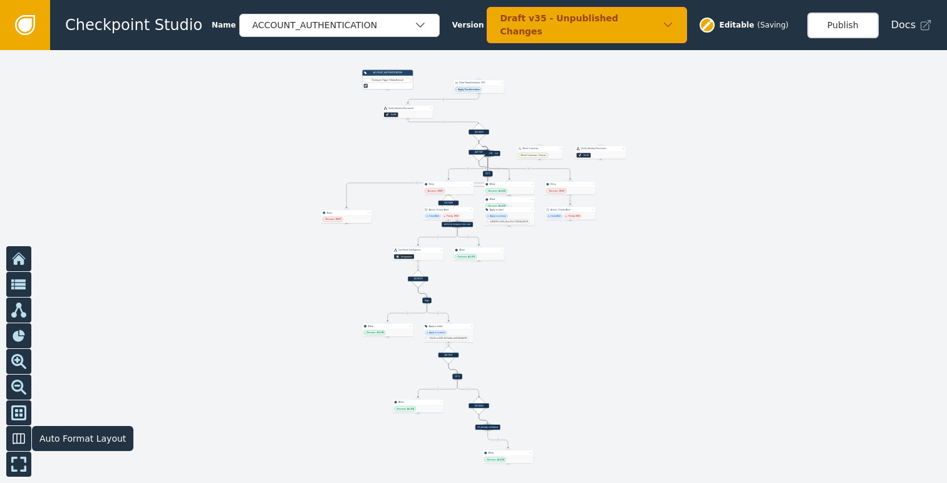
click at [19, 435] on icon at bounding box center [18, 438] width 15 height 15
click at [21, 420] on icon at bounding box center [18, 412] width 15 height 15
click at [18, 440] on icon at bounding box center [18, 438] width 15 height 15
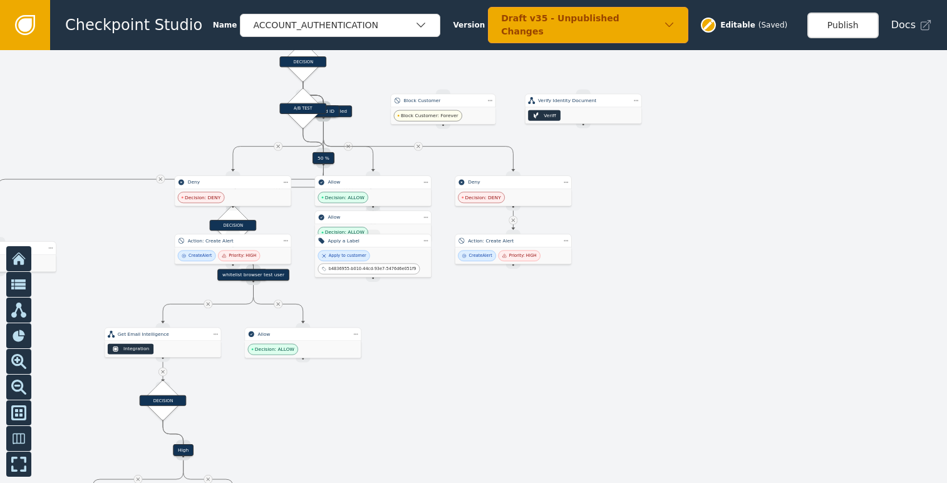
drag, startPoint x: 526, startPoint y: 262, endPoint x: 492, endPoint y: 365, distance: 108.9
click at [492, 365] on div at bounding box center [473, 266] width 947 height 433
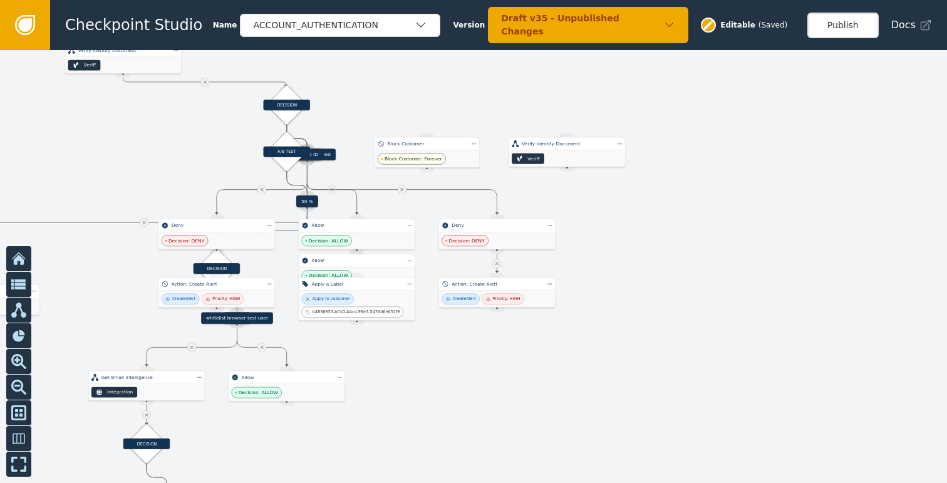
drag, startPoint x: 484, startPoint y: 374, endPoint x: 456, endPoint y: 412, distance: 46.6
click at [456, 412] on div at bounding box center [473, 266] width 947 height 433
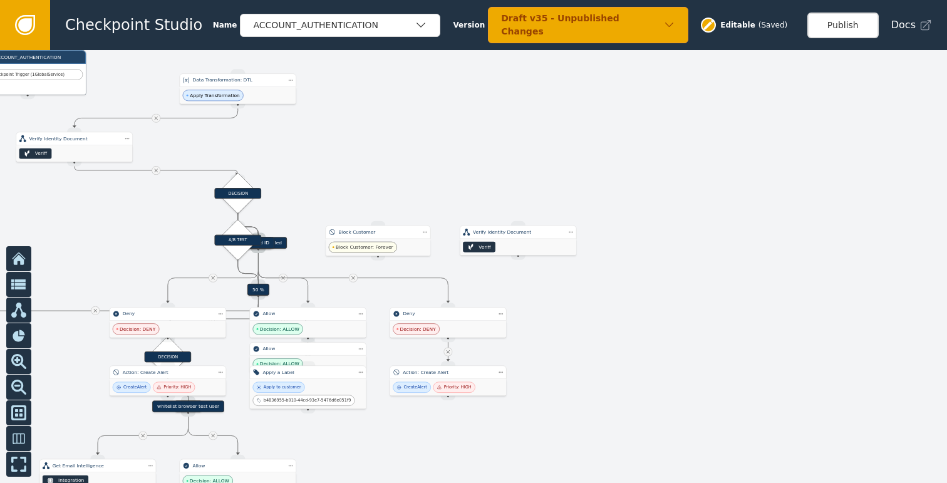
drag, startPoint x: 615, startPoint y: 311, endPoint x: 594, endPoint y: 362, distance: 55.0
click at [594, 362] on div at bounding box center [473, 266] width 947 height 433
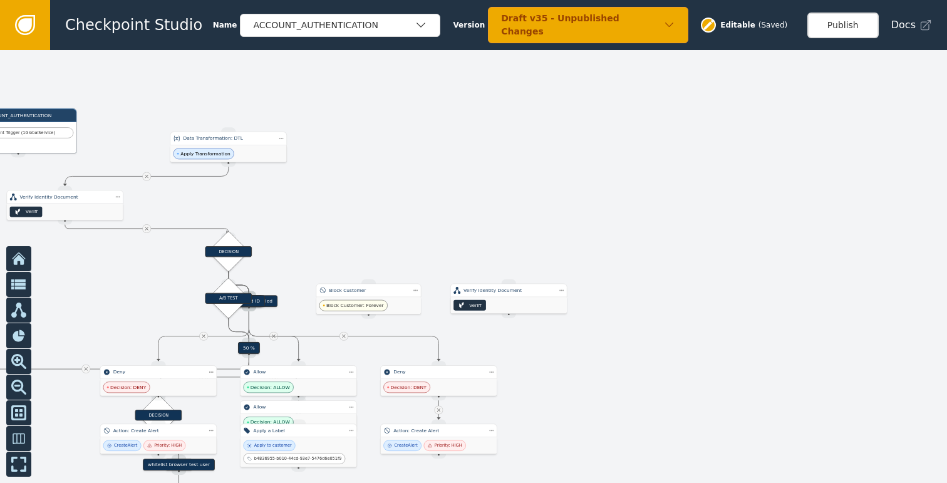
drag, startPoint x: 614, startPoint y: 306, endPoint x: 605, endPoint y: 365, distance: 59.0
click at [605, 365] on div at bounding box center [473, 266] width 947 height 433
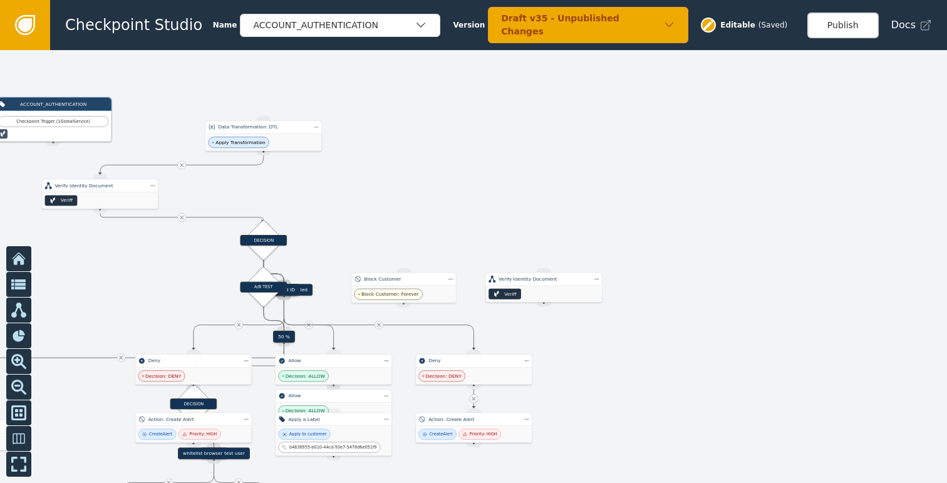
drag, startPoint x: 569, startPoint y: 369, endPoint x: 703, endPoint y: 339, distance: 138.0
click at [703, 339] on div at bounding box center [473, 266] width 947 height 433
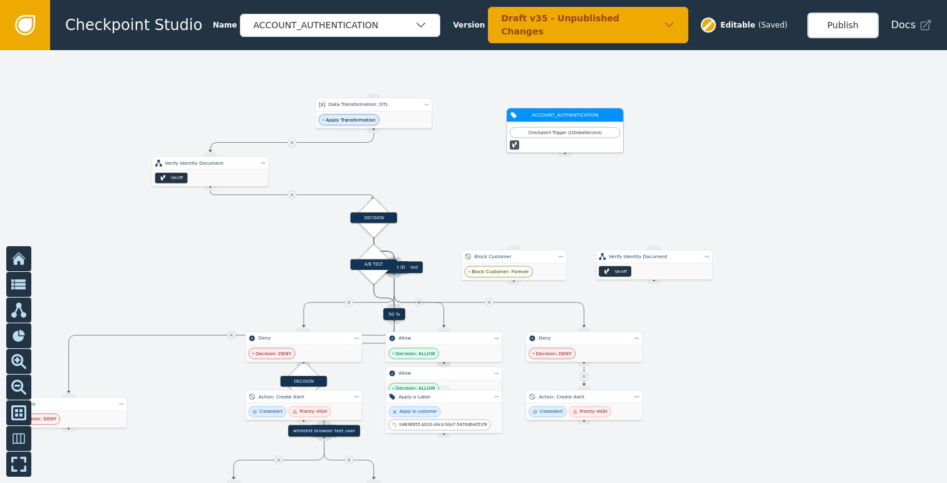
drag, startPoint x: 177, startPoint y: 96, endPoint x: 580, endPoint y: 129, distance: 404.1
click at [580, 130] on div "Checkpoint Trigger ( 1 Global Service )" at bounding box center [565, 133] width 103 height 6
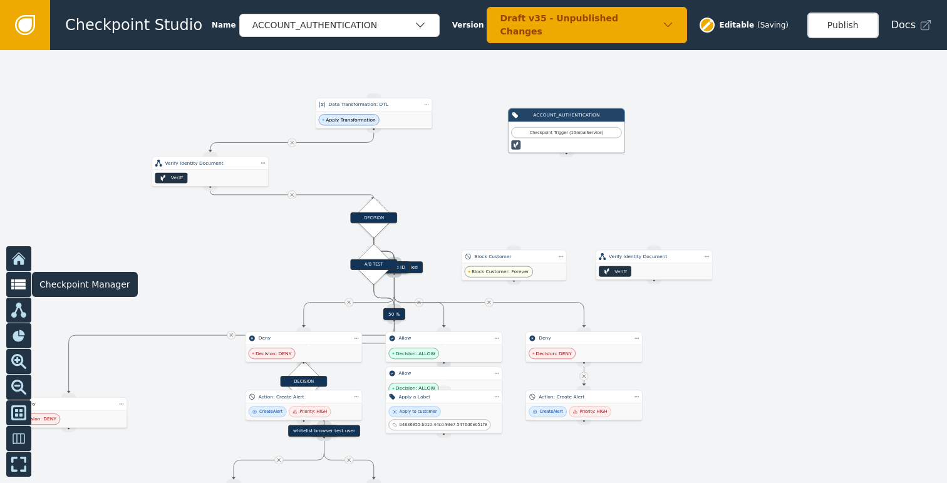
click at [21, 281] on icon at bounding box center [18, 284] width 15 height 11
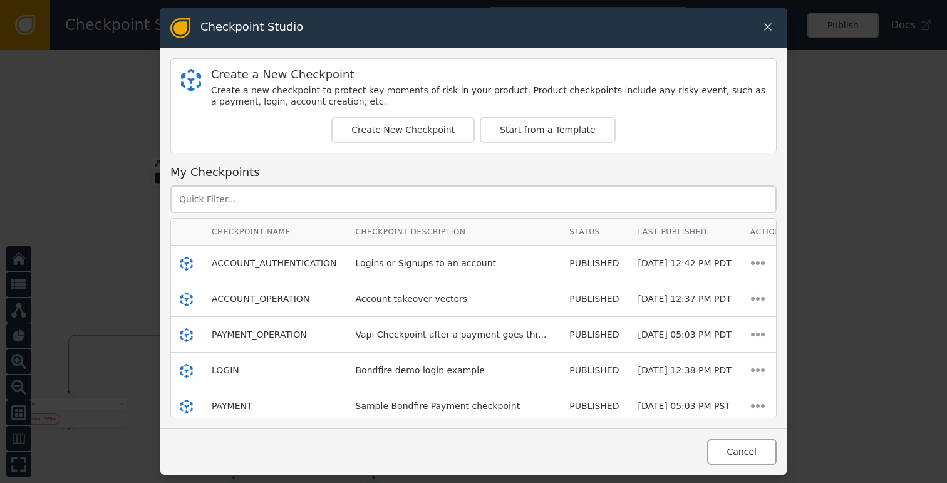
click at [728, 439] on button "Cancel" at bounding box center [742, 452] width 70 height 26
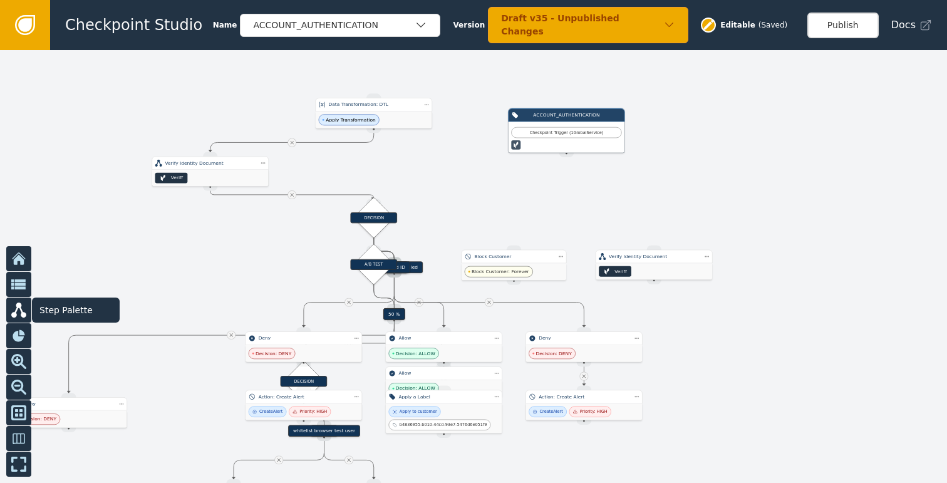
click at [16, 306] on icon at bounding box center [18, 310] width 15 height 15
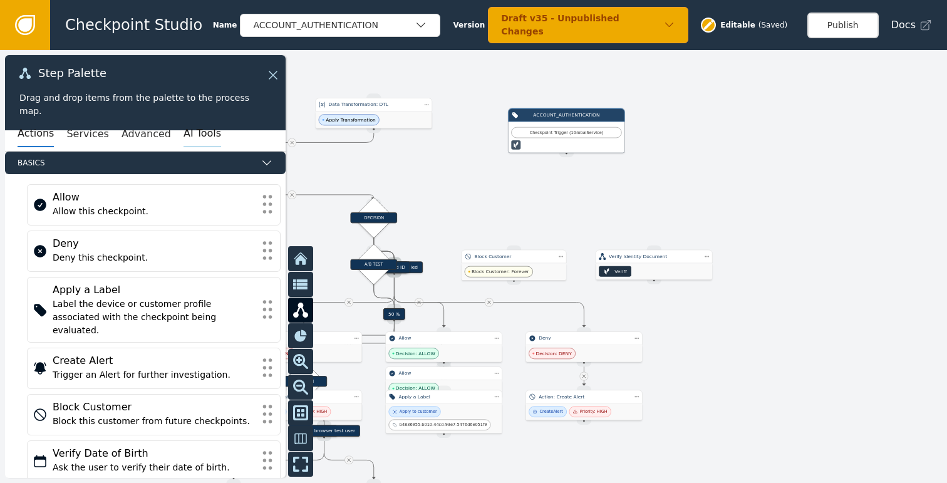
click at [184, 138] on button "AI Tools" at bounding box center [203, 134] width 38 height 26
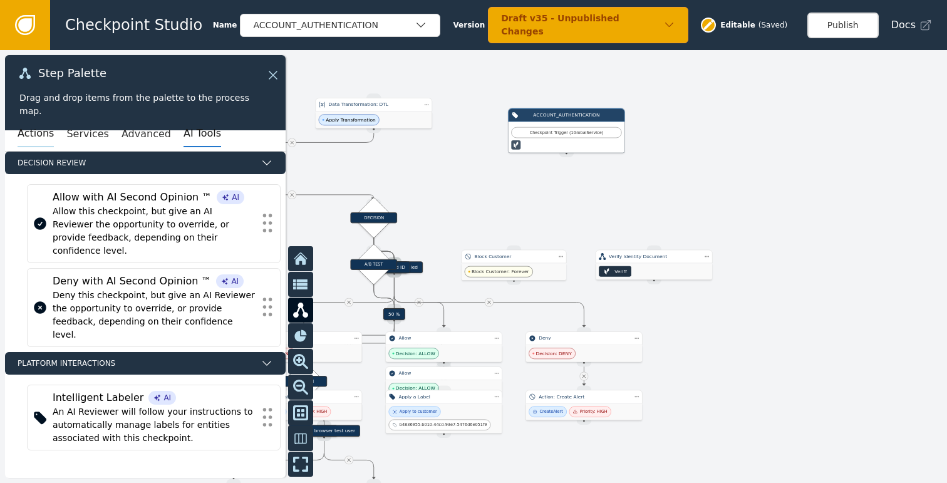
click at [36, 128] on button "Actions" at bounding box center [36, 134] width 36 height 26
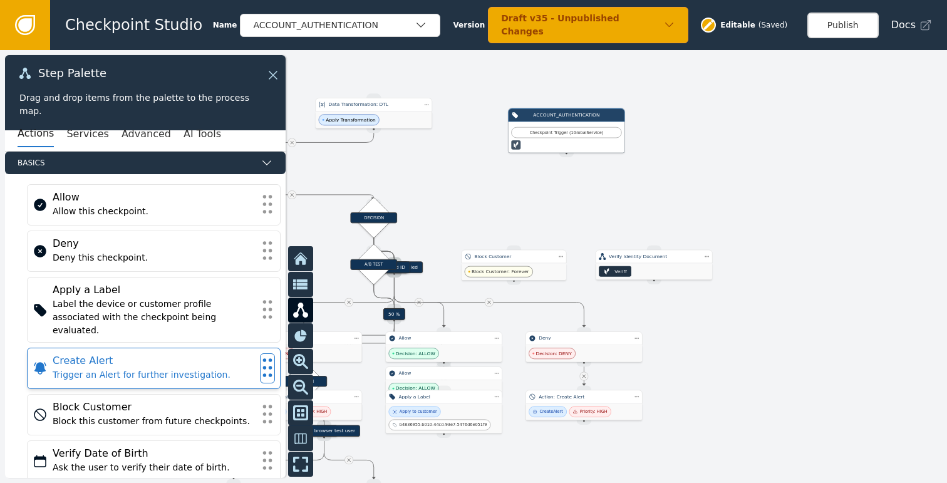
scroll to position [162, 0]
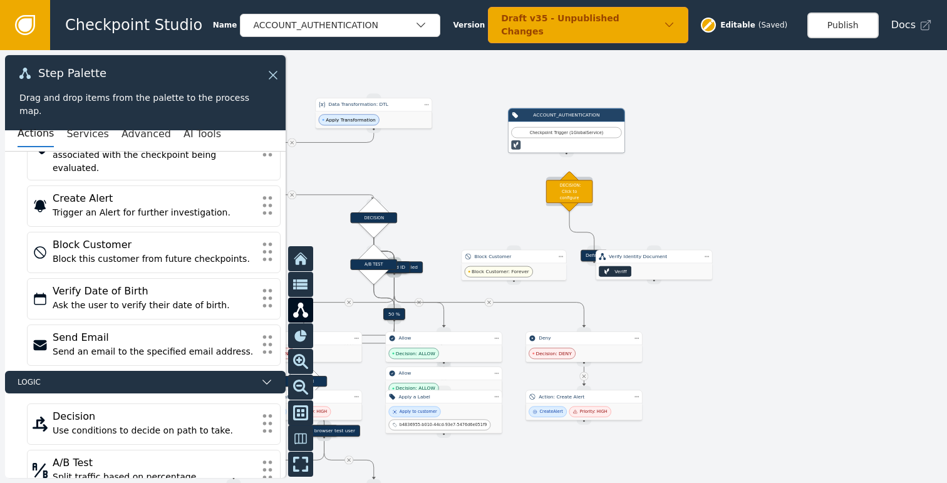
drag, startPoint x: 584, startPoint y: 210, endPoint x: 579, endPoint y: 196, distance: 15.1
click at [579, 196] on div "DECISION: Click to configure" at bounding box center [569, 191] width 47 height 23
click at [590, 258] on div "Source Handle for step" at bounding box center [594, 261] width 14 height 9
drag, startPoint x: 589, startPoint y: 256, endPoint x: 430, endPoint y: 232, distance: 160.9
click at [430, 232] on div "Default" at bounding box center [435, 232] width 27 height 12
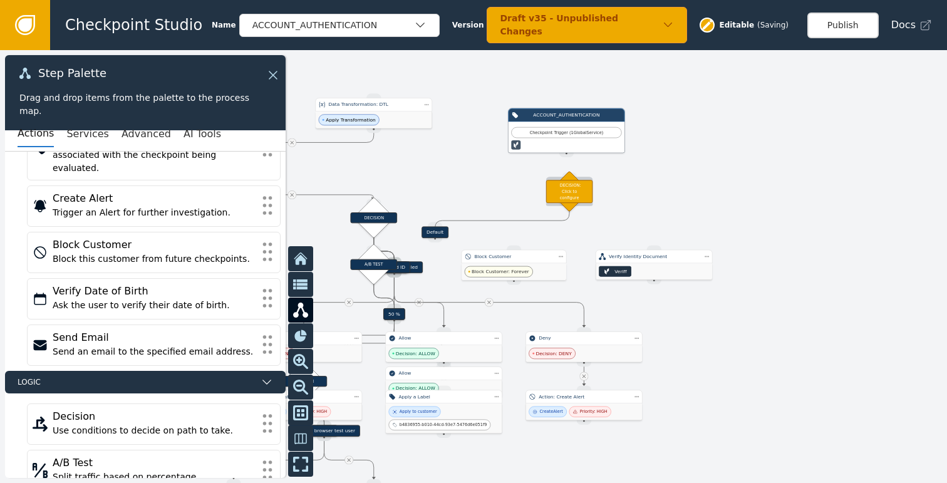
click at [571, 194] on div "DECISION: Click to configure" at bounding box center [569, 191] width 47 height 23
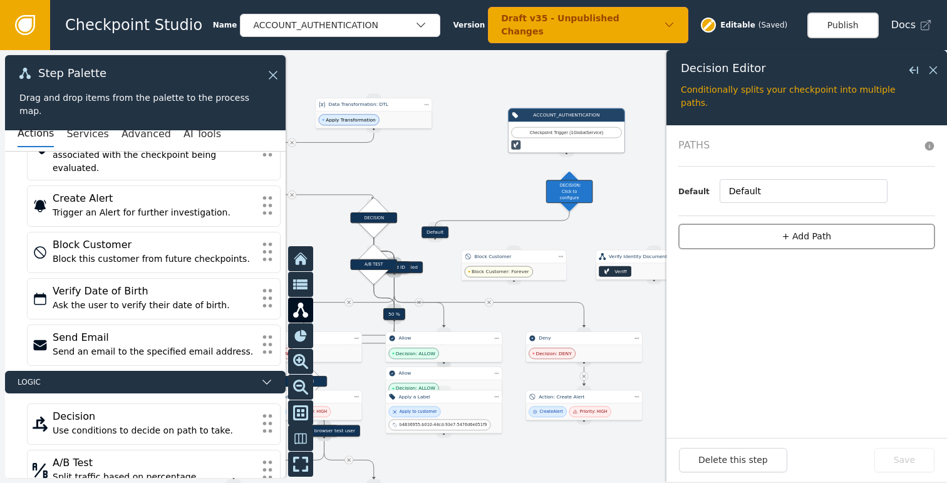
click at [782, 232] on button "+ Add Path" at bounding box center [806, 237] width 257 height 26
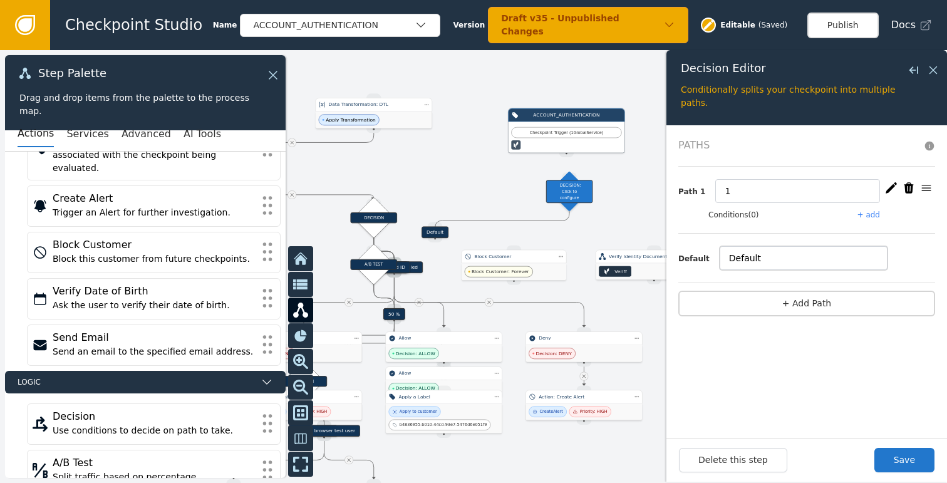
click at [757, 259] on input "Default" at bounding box center [804, 258] width 168 height 24
click at [770, 259] on input "Default" at bounding box center [804, 258] width 168 height 24
paste input "riskyEmailDomain"
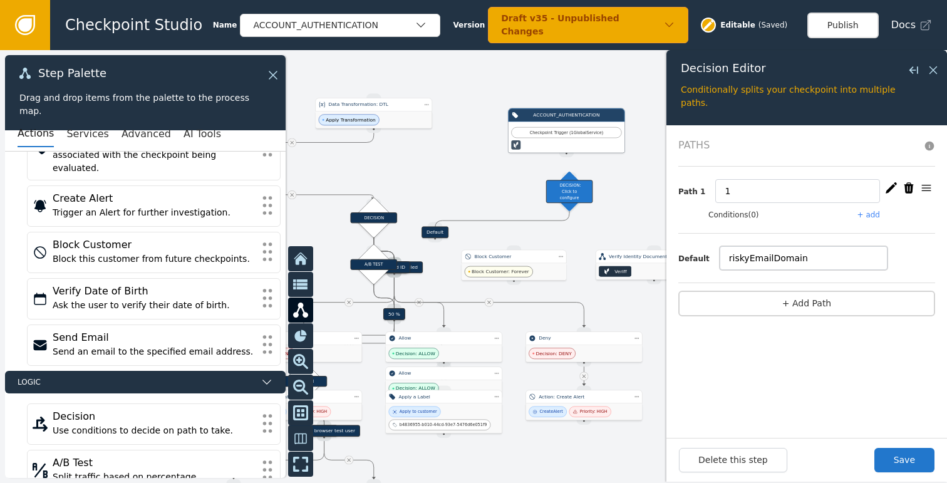
type input "Default"
click at [756, 195] on input "1" at bounding box center [797, 191] width 165 height 24
paste input "riskyEmailDomain"
type input "riskyEmailDomain"
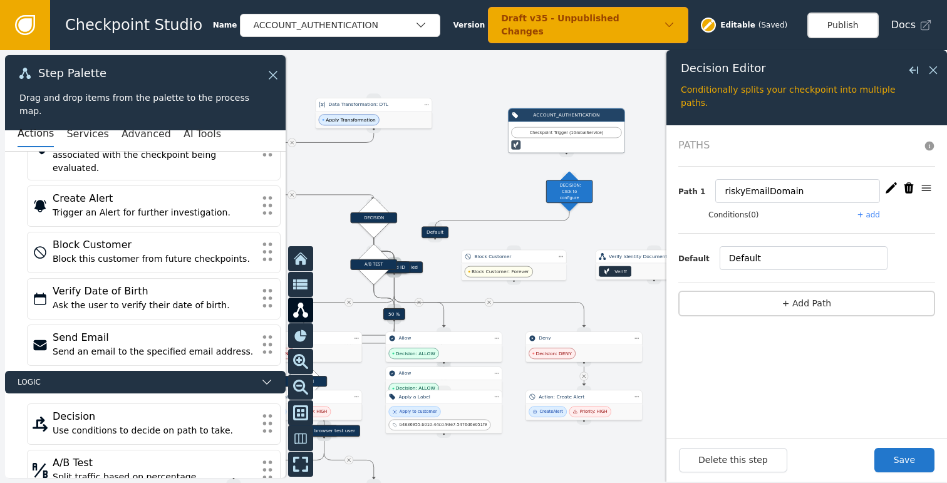
click at [871, 212] on button "+ add" at bounding box center [868, 214] width 23 height 11
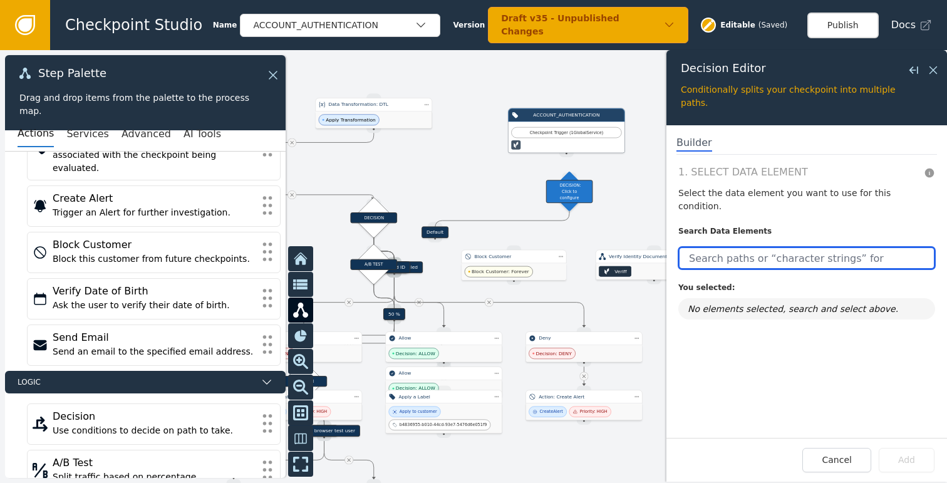
click at [750, 247] on input "text" at bounding box center [806, 258] width 257 height 23
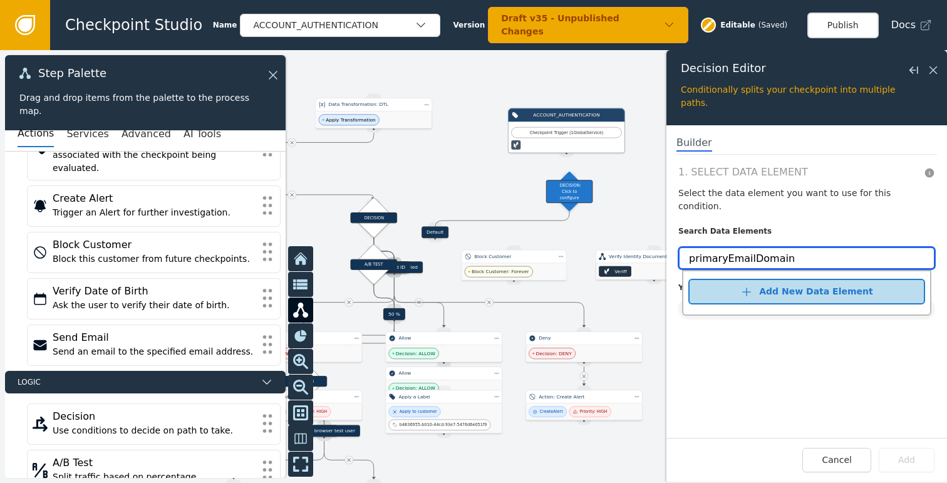
type input "primaryEmailDomain"
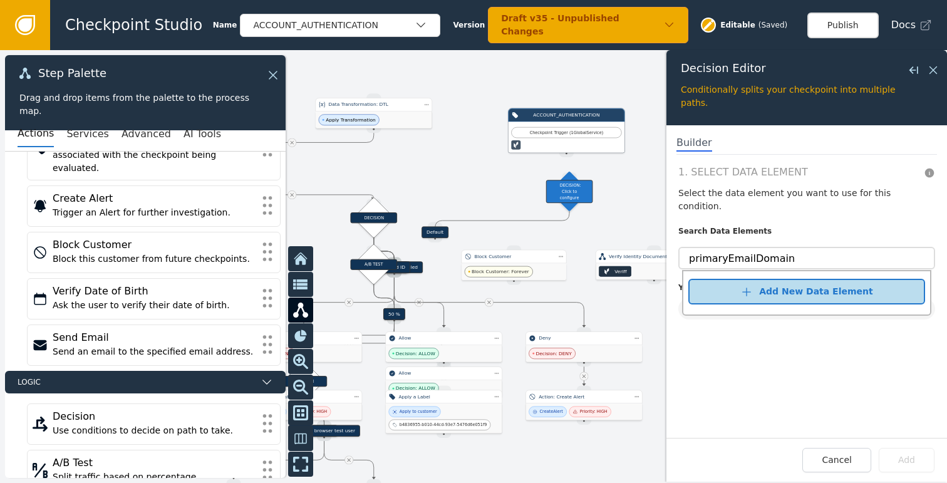
click at [806, 285] on div "Add New Data Element" at bounding box center [815, 291] width 113 height 13
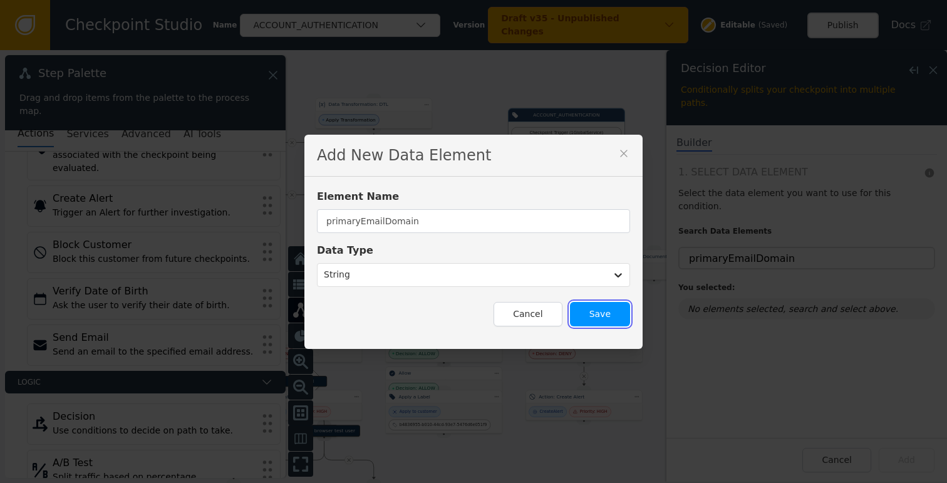
click at [606, 314] on button "Save" at bounding box center [600, 314] width 60 height 24
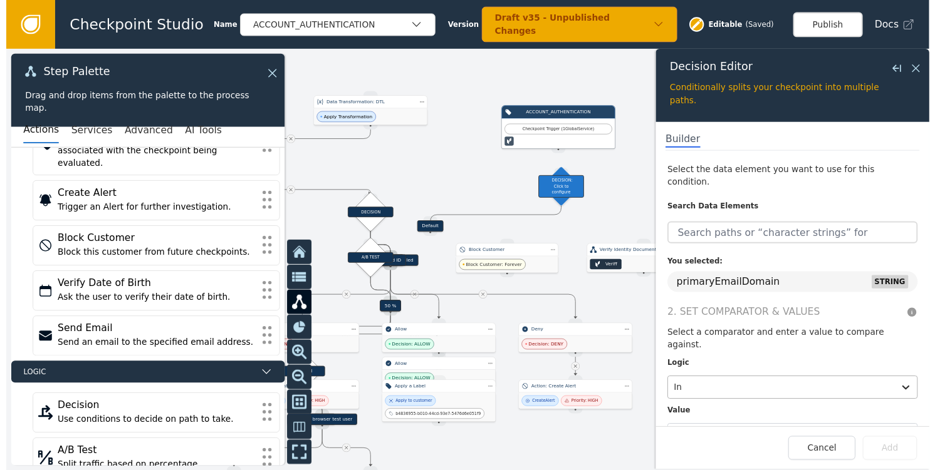
scroll to position [31, 0]
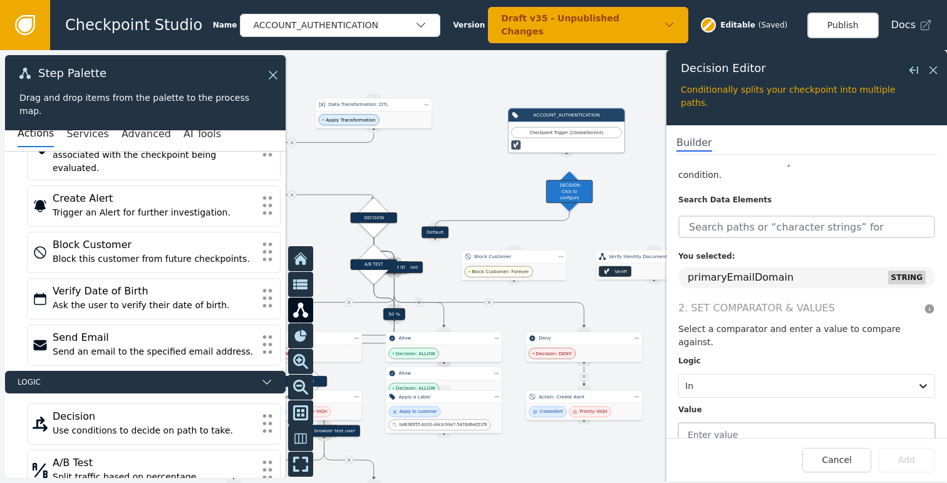
click at [754, 423] on input "text" at bounding box center [806, 435] width 257 height 24
paste input "BLOCKED_EMAIL_DOMAINS"
click at [687, 423] on input "BLOCKED_EMAIL_DOMAINS" at bounding box center [806, 435] width 257 height 24
type input "BLOCKED_EMAIL_DOMAINS"
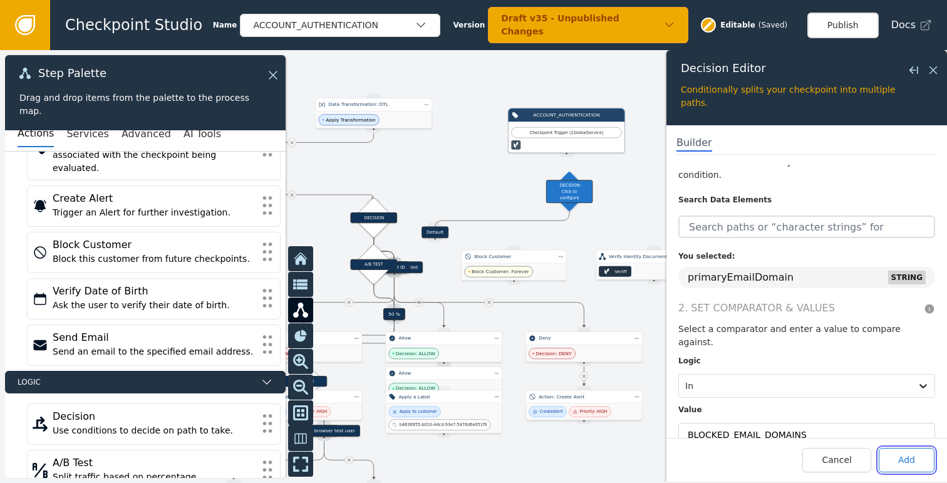
click at [894, 465] on button "Add" at bounding box center [907, 460] width 56 height 24
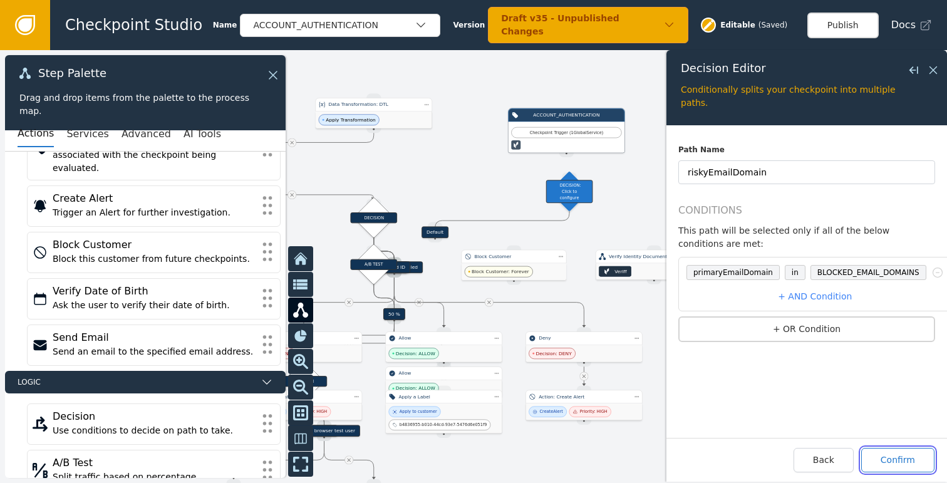
click at [907, 462] on button "Confirm" at bounding box center [897, 460] width 73 height 24
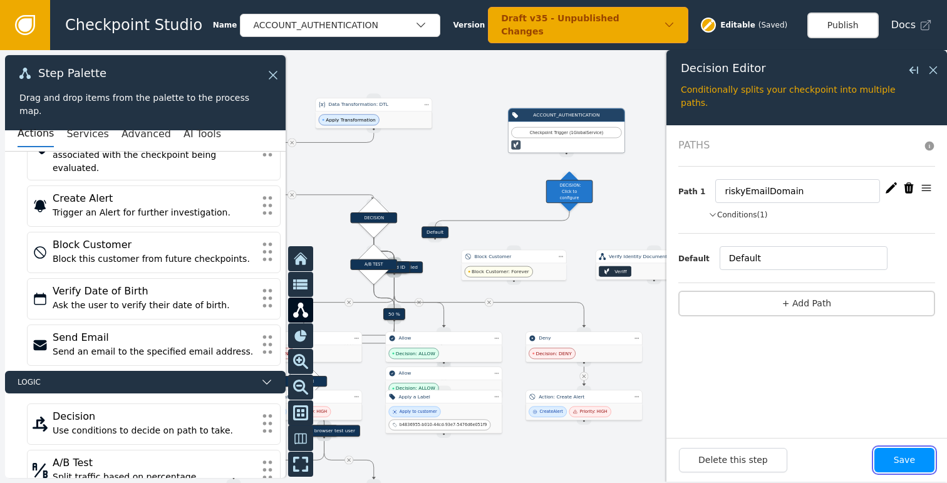
click at [899, 460] on button "Save" at bounding box center [904, 460] width 60 height 24
click at [570, 199] on div "DECISION" at bounding box center [569, 189] width 29 height 29
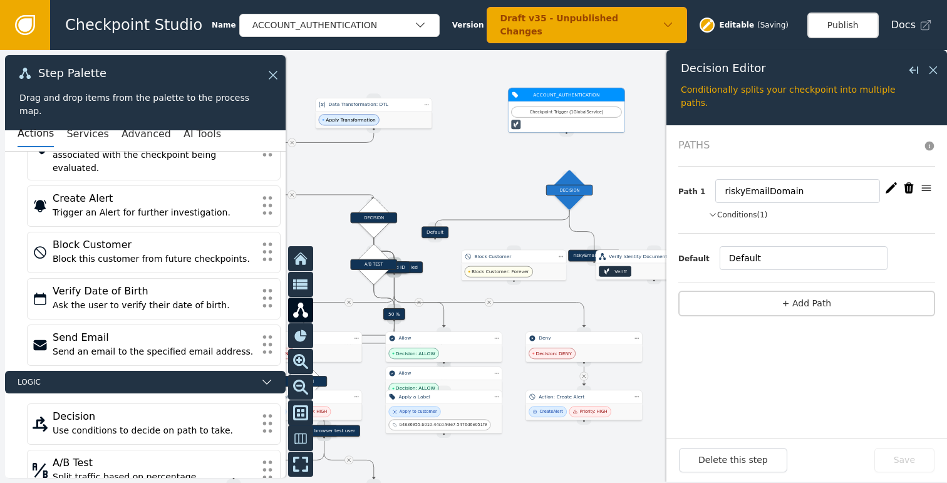
drag, startPoint x: 562, startPoint y: 128, endPoint x: 551, endPoint y: 66, distance: 62.4
click at [551, 106] on div "Checkpoint Trigger ( 1 Global Service )" at bounding box center [566, 111] width 110 height 11
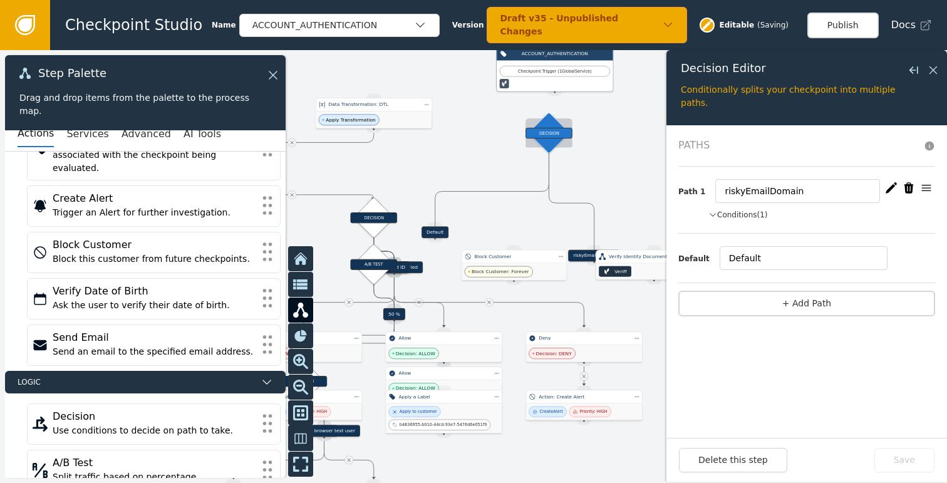
drag, startPoint x: 572, startPoint y: 183, endPoint x: 552, endPoint y: 127, distance: 59.2
click at [552, 127] on div "DECISION" at bounding box center [549, 132] width 29 height 29
drag, startPoint x: 556, startPoint y: 93, endPoint x: 544, endPoint y: 116, distance: 26.1
click at [544, 116] on div "Target Handle for step 90 % Source Handle for step Target Handle for step 10 % …" at bounding box center [384, 176] width 442 height 202
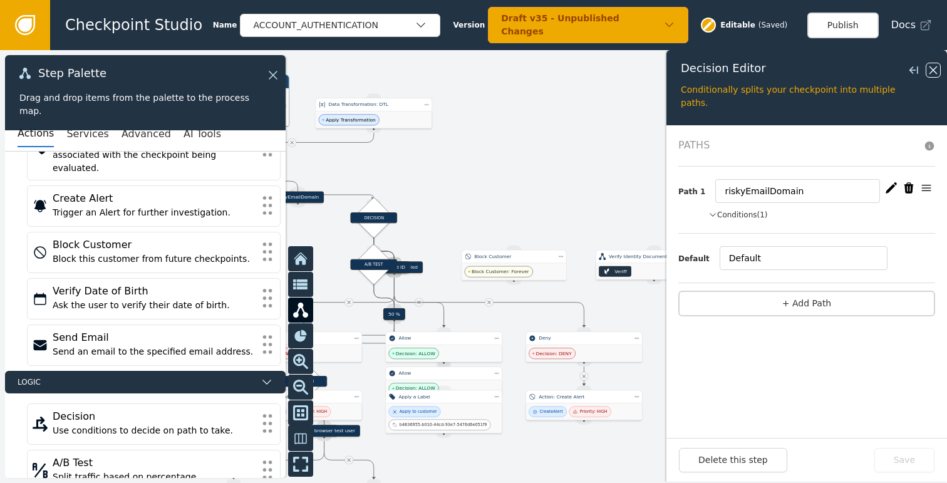
click at [935, 70] on icon at bounding box center [933, 70] width 14 height 14
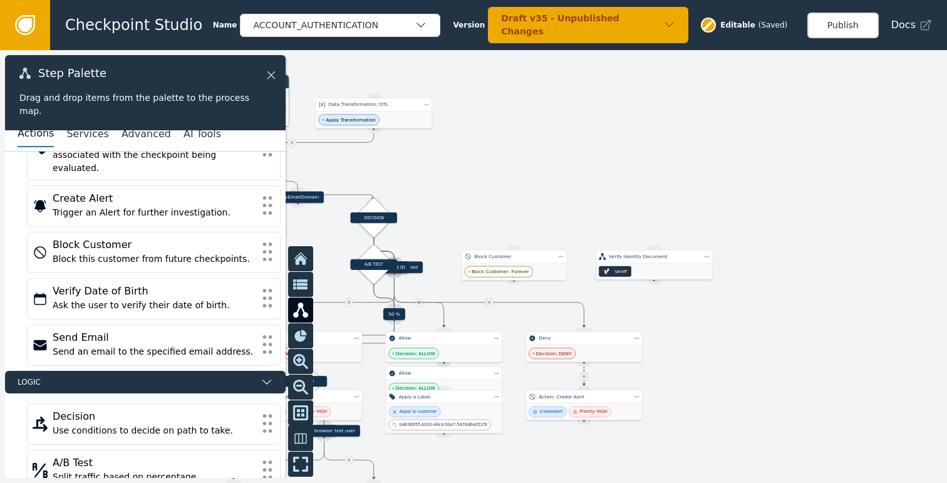
click at [273, 76] on icon at bounding box center [271, 75] width 14 height 14
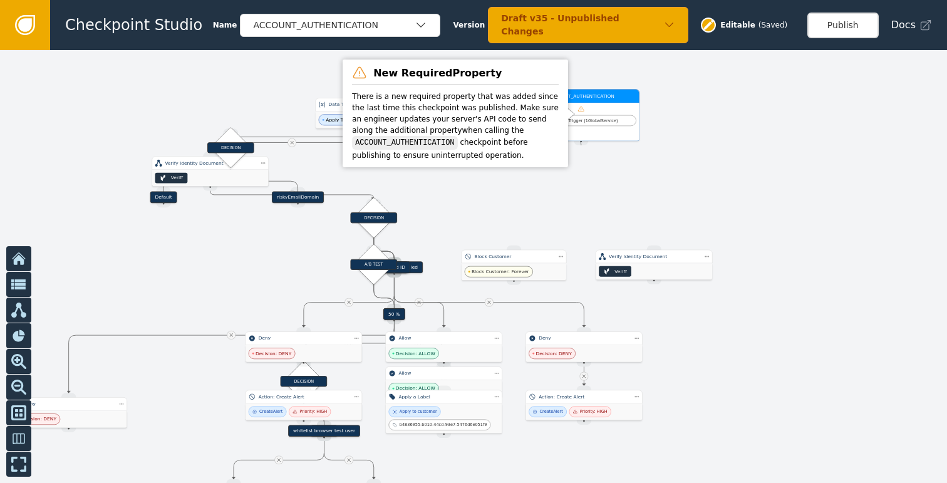
drag, startPoint x: 232, startPoint y: 96, endPoint x: 583, endPoint y: 110, distance: 351.1
click at [583, 110] on icon at bounding box center [581, 108] width 6 height 5
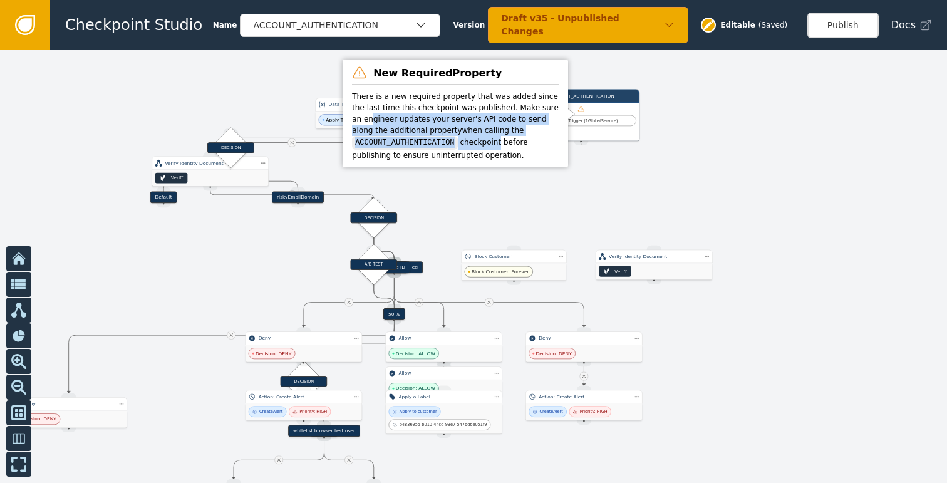
drag, startPoint x: 362, startPoint y: 119, endPoint x: 499, endPoint y: 146, distance: 139.8
click at [499, 146] on div "There is a new required property that was added since the last time this checkp…" at bounding box center [455, 123] width 207 height 76
click at [499, 147] on div "There is a new required property that was added since the last time this checkp…" at bounding box center [455, 123] width 207 height 76
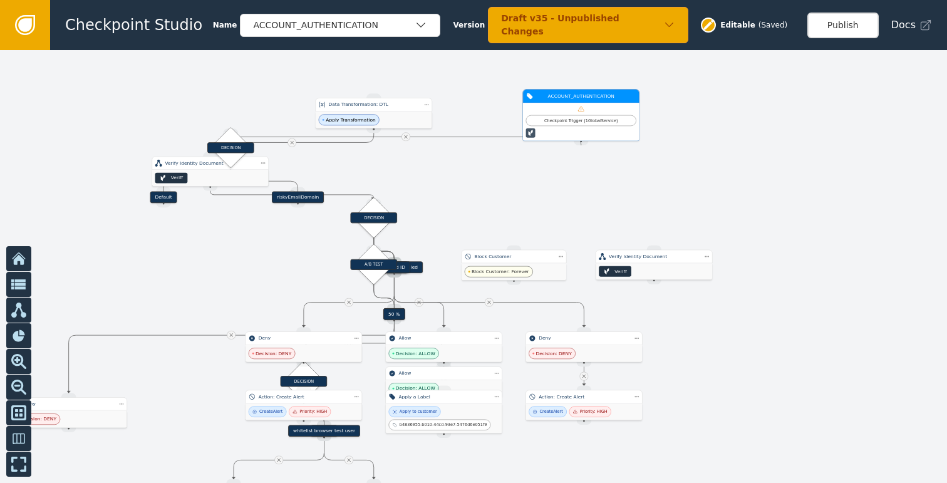
click at [593, 113] on div "Checkpoint Trigger ( 1 Global Service )" at bounding box center [581, 122] width 117 height 38
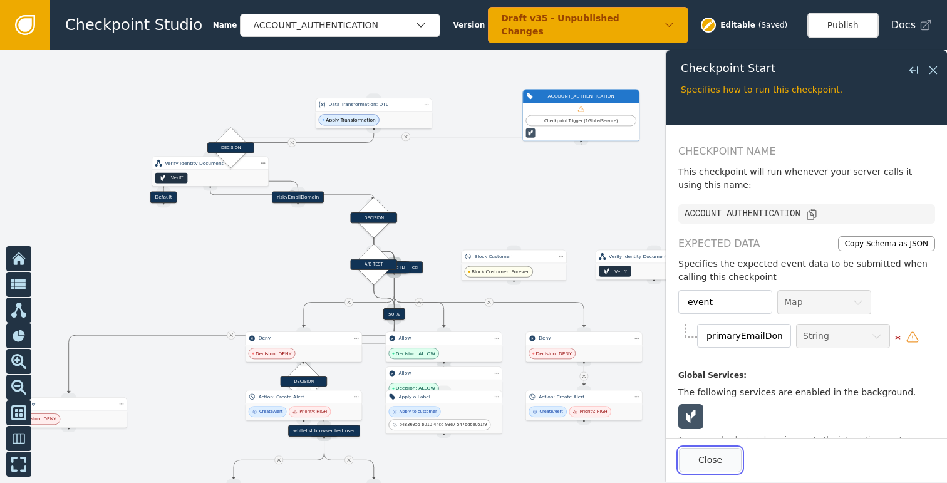
click at [723, 458] on button "Close" at bounding box center [710, 460] width 63 height 24
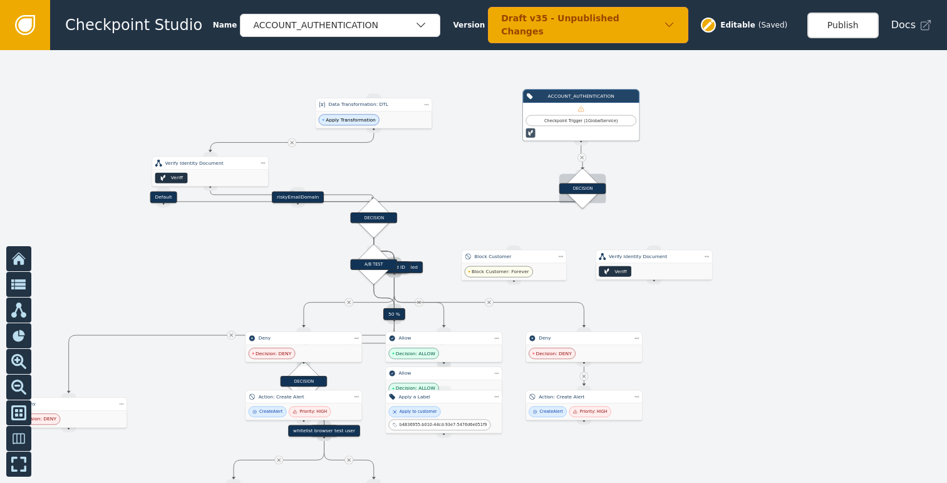
drag, startPoint x: 239, startPoint y: 150, endPoint x: 591, endPoint y: 191, distance: 354.4
click at [591, 191] on div "DECISION" at bounding box center [582, 188] width 47 height 11
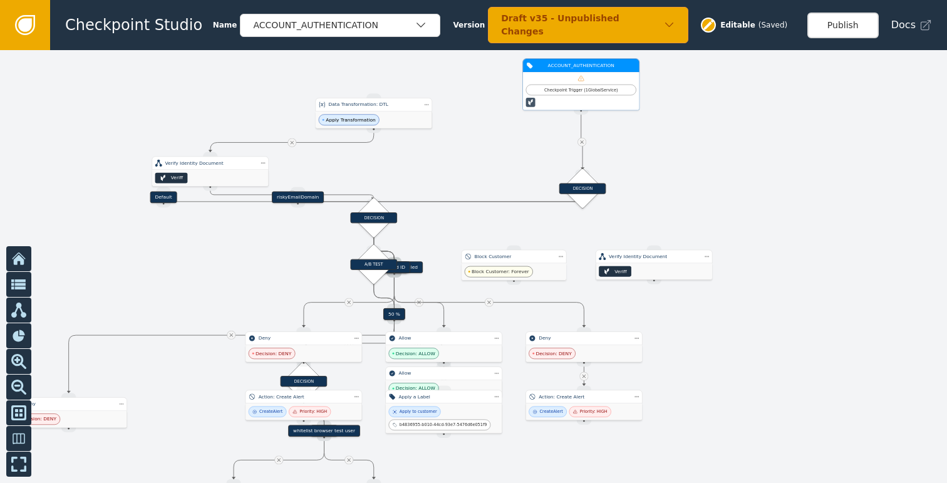
drag, startPoint x: 594, startPoint y: 109, endPoint x: 595, endPoint y: 78, distance: 30.7
click at [595, 78] on div at bounding box center [581, 78] width 110 height 7
drag, startPoint x: 214, startPoint y: 177, endPoint x: 377, endPoint y: 161, distance: 163.6
click at [377, 161] on div "Veriff" at bounding box center [374, 161] width 117 height 16
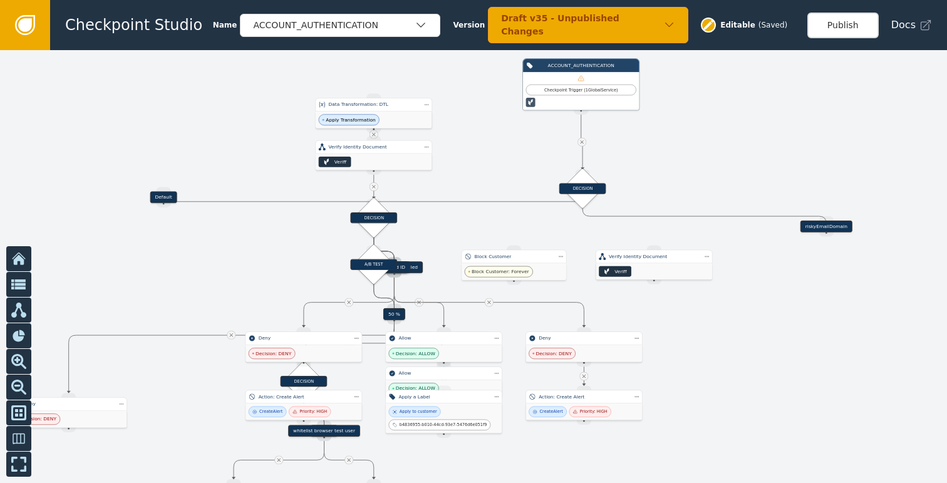
drag, startPoint x: 301, startPoint y: 194, endPoint x: 826, endPoint y: 223, distance: 525.7
click at [826, 223] on div "riskyEmailDomain" at bounding box center [826, 226] width 52 height 12
drag, startPoint x: 165, startPoint y: 197, endPoint x: 480, endPoint y: 228, distance: 316.6
click at [480, 228] on div "Default" at bounding box center [478, 228] width 27 height 12
drag, startPoint x: 383, startPoint y: 123, endPoint x: 190, endPoint y: 110, distance: 193.4
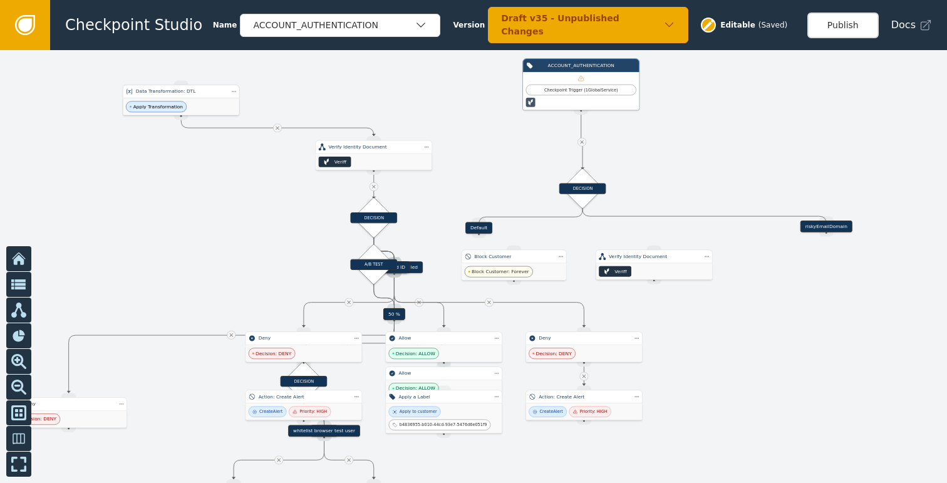
click at [190, 110] on div "Apply Transformation" at bounding box center [181, 106] width 117 height 17
drag, startPoint x: 365, startPoint y: 154, endPoint x: 176, endPoint y: 170, distance: 189.2
click at [176, 170] on div "Veriff" at bounding box center [185, 178] width 117 height 16
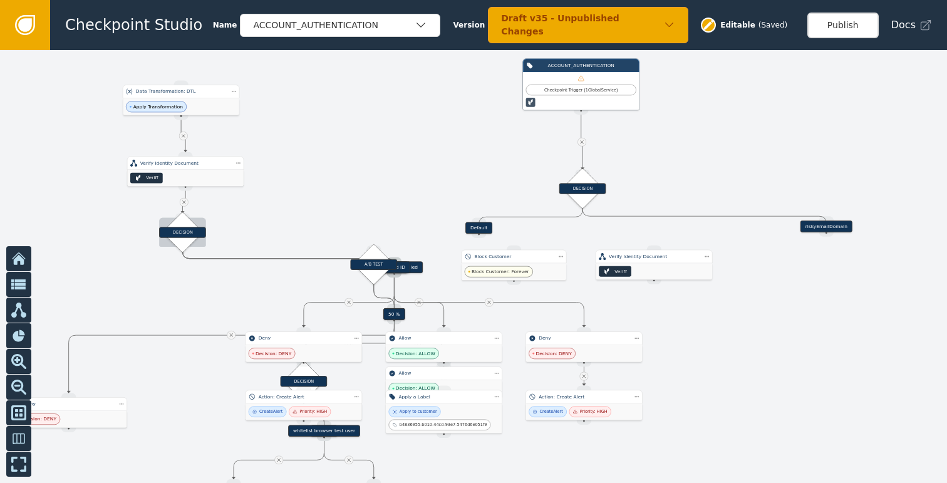
drag, startPoint x: 370, startPoint y: 213, endPoint x: 179, endPoint y: 227, distance: 191.6
click at [179, 227] on div "DECISION" at bounding box center [182, 232] width 47 height 11
drag, startPoint x: 174, startPoint y: 110, endPoint x: 124, endPoint y: 91, distance: 53.7
click at [124, 91] on span "Apply Transformation" at bounding box center [125, 93] width 61 height 11
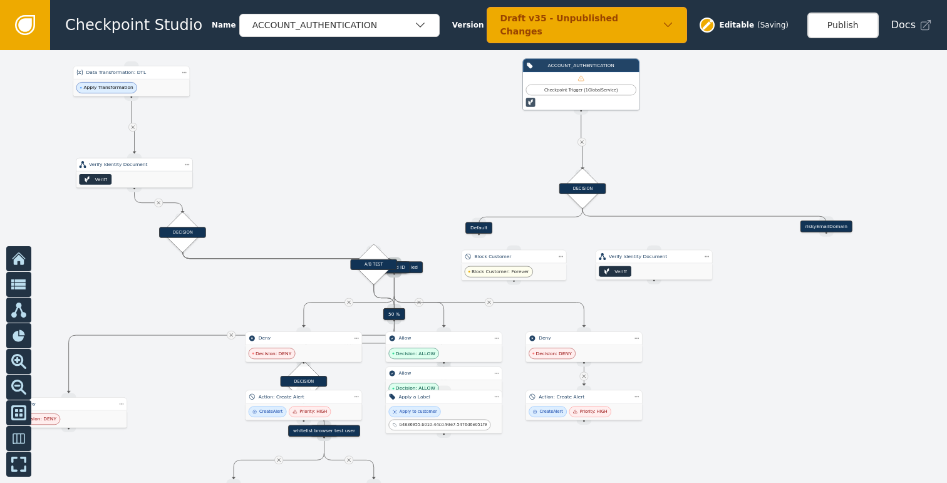
drag, startPoint x: 192, startPoint y: 176, endPoint x: 139, endPoint y: 178, distance: 53.3
click at [139, 178] on div "Veriff" at bounding box center [134, 179] width 117 height 16
drag, startPoint x: 182, startPoint y: 231, endPoint x: 138, endPoint y: 232, distance: 43.9
click at [138, 232] on div "DECISION" at bounding box center [137, 233] width 47 height 11
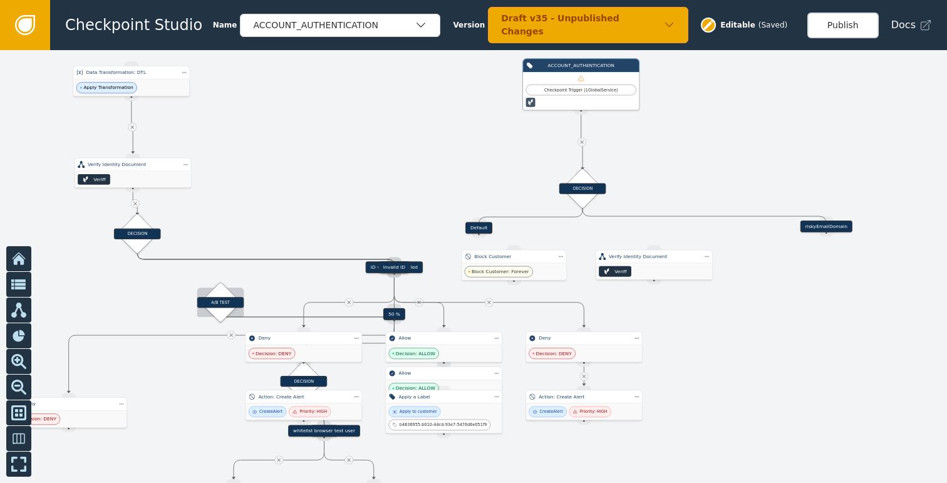
drag, startPoint x: 368, startPoint y: 262, endPoint x: 215, endPoint y: 300, distance: 158.1
click at [215, 300] on div "A/B TEST" at bounding box center [220, 302] width 47 height 11
drag, startPoint x: 395, startPoint y: 266, endPoint x: 58, endPoint y: 279, distance: 336.6
click at [58, 279] on div "Invalid ID" at bounding box center [70, 282] width 32 height 12
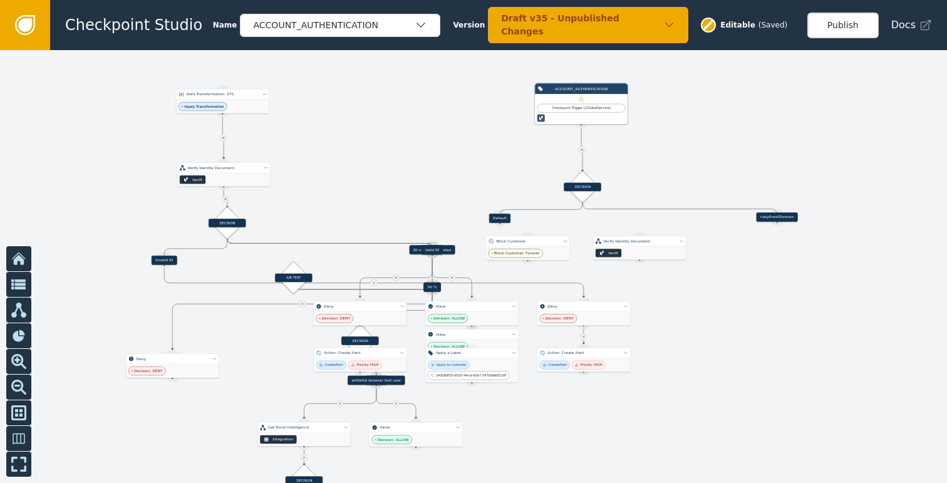
drag, startPoint x: 291, startPoint y: 219, endPoint x: 457, endPoint y: 134, distance: 186.0
click at [457, 134] on div at bounding box center [473, 266] width 947 height 433
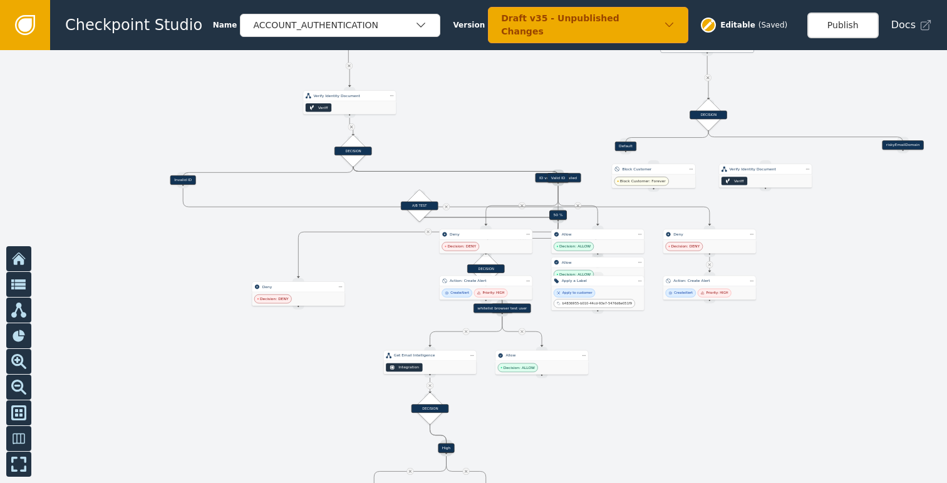
drag, startPoint x: 296, startPoint y: 190, endPoint x: 189, endPoint y: 182, distance: 108.0
click at [189, 182] on div "Invalid ID" at bounding box center [183, 179] width 26 height 9
drag, startPoint x: 551, startPoint y: 179, endPoint x: 217, endPoint y: 196, distance: 334.3
click at [217, 196] on div "Valid ID" at bounding box center [224, 194] width 22 height 9
drag, startPoint x: 557, startPoint y: 178, endPoint x: 394, endPoint y: 189, distance: 163.9
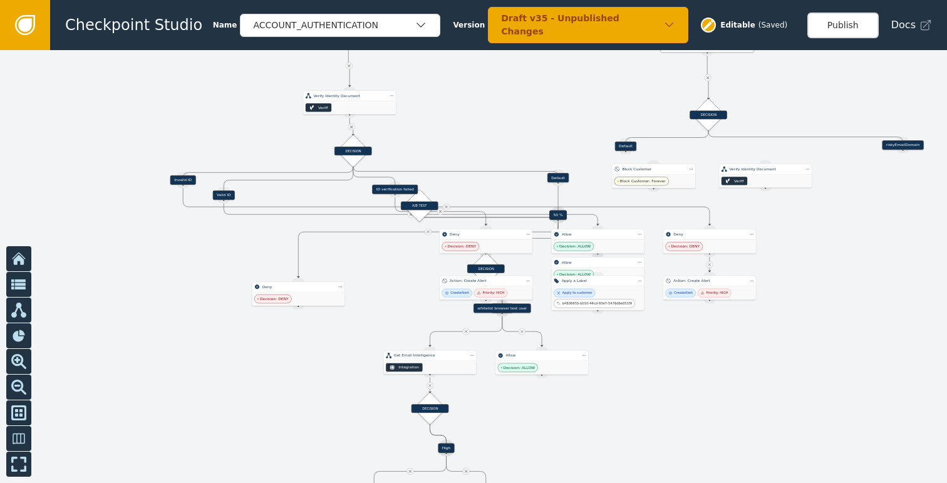
click at [394, 189] on div "ID verification failed" at bounding box center [395, 189] width 46 height 9
drag, startPoint x: 559, startPoint y: 178, endPoint x: 510, endPoint y: 188, distance: 50.5
click at [510, 188] on div "Default" at bounding box center [509, 188] width 21 height 9
drag, startPoint x: 411, startPoint y: 203, endPoint x: 674, endPoint y: 423, distance: 342.8
click at [674, 423] on div "A/B TEST" at bounding box center [683, 426] width 38 height 9
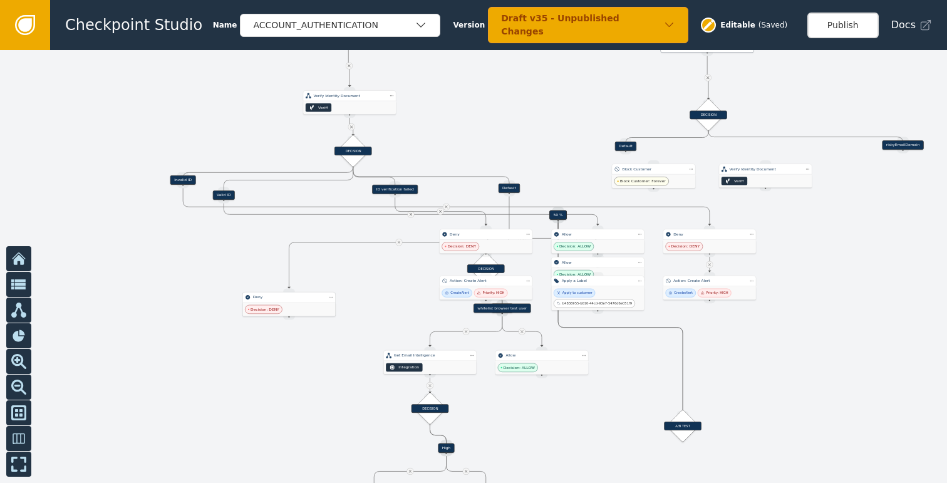
drag, startPoint x: 302, startPoint y: 291, endPoint x: 293, endPoint y: 301, distance: 14.2
click at [293, 301] on div "Deny" at bounding box center [288, 297] width 93 height 11
drag, startPoint x: 492, startPoint y: 239, endPoint x: 393, endPoint y: 286, distance: 109.0
click at [393, 286] on div "Deny" at bounding box center [383, 282] width 93 height 11
drag, startPoint x: 598, startPoint y: 242, endPoint x: 187, endPoint y: 345, distance: 422.9
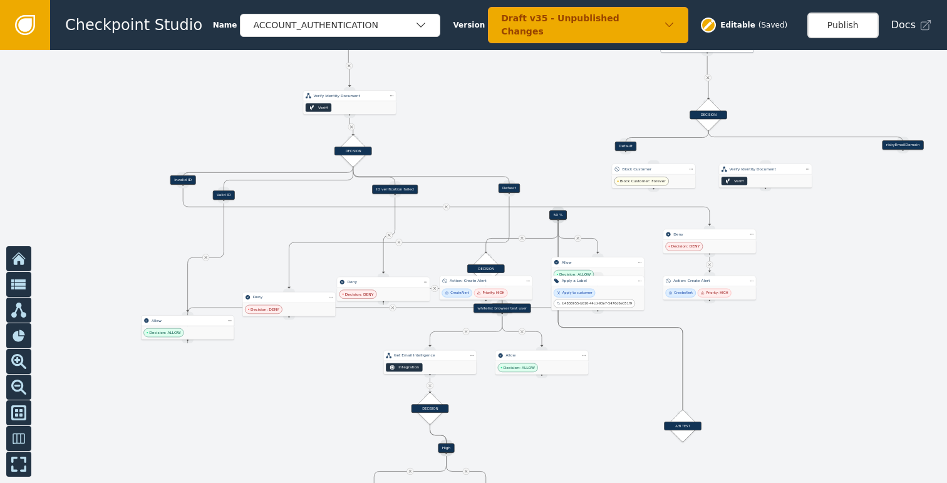
click at [187, 339] on div "Decision: ALLOW" at bounding box center [188, 333] width 93 height 14
drag, startPoint x: 707, startPoint y: 242, endPoint x: 65, endPoint y: 261, distance: 642.9
click at [65, 261] on div "Decision: DENY" at bounding box center [66, 265] width 93 height 14
drag, startPoint x: 715, startPoint y: 284, endPoint x: 73, endPoint y: 308, distance: 642.5
click at [73, 308] on div "Action: Create Alert" at bounding box center [65, 303] width 93 height 11
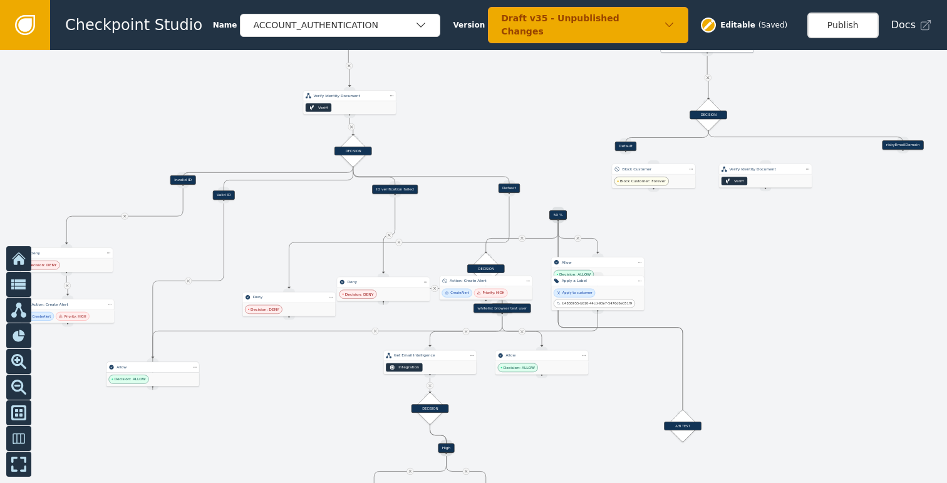
drag, startPoint x: 200, startPoint y: 345, endPoint x: 165, endPoint y: 375, distance: 46.2
click at [165, 375] on div "Decision: ALLOW" at bounding box center [152, 380] width 93 height 14
drag, startPoint x: 595, startPoint y: 293, endPoint x: 148, endPoint y: 435, distance: 468.5
click at [148, 435] on div "Apply to customer b4836955-b010-44cd-93e7-5476d6e051f9" at bounding box center [154, 435] width 88 height 19
drag, startPoint x: 148, startPoint y: 349, endPoint x: 162, endPoint y: 257, distance: 92.4
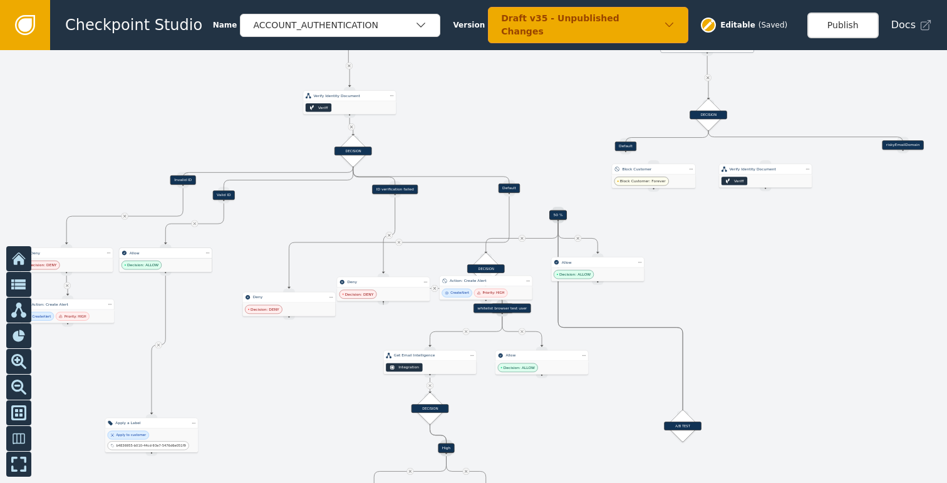
click at [162, 257] on div "Allow" at bounding box center [165, 252] width 93 height 11
drag, startPoint x: 145, startPoint y: 428, endPoint x: 158, endPoint y: 304, distance: 124.2
click at [158, 305] on div "Apply to customer b4836955-b010-44cd-93e7-5476d6e051f9" at bounding box center [165, 317] width 93 height 24
drag, startPoint x: 304, startPoint y: 306, endPoint x: 486, endPoint y: 227, distance: 197.8
click at [486, 227] on div "Decision: DENY" at bounding box center [471, 231] width 93 height 14
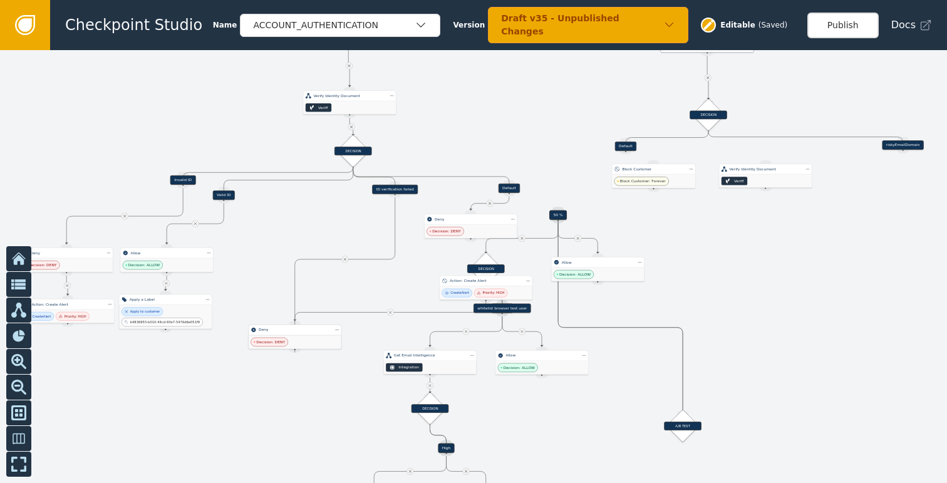
drag, startPoint x: 381, startPoint y: 291, endPoint x: 293, endPoint y: 340, distance: 100.9
click at [293, 340] on div "Decision: DENY" at bounding box center [295, 342] width 93 height 14
drag, startPoint x: 392, startPoint y: 191, endPoint x: 380, endPoint y: 199, distance: 14.6
click at [380, 199] on div "Target Handle for step 90 % Source Handle for step Target Handle for step 10 % …" at bounding box center [473, 266] width 947 height 433
drag, startPoint x: 386, startPoint y: 191, endPoint x: 254, endPoint y: 226, distance: 136.7
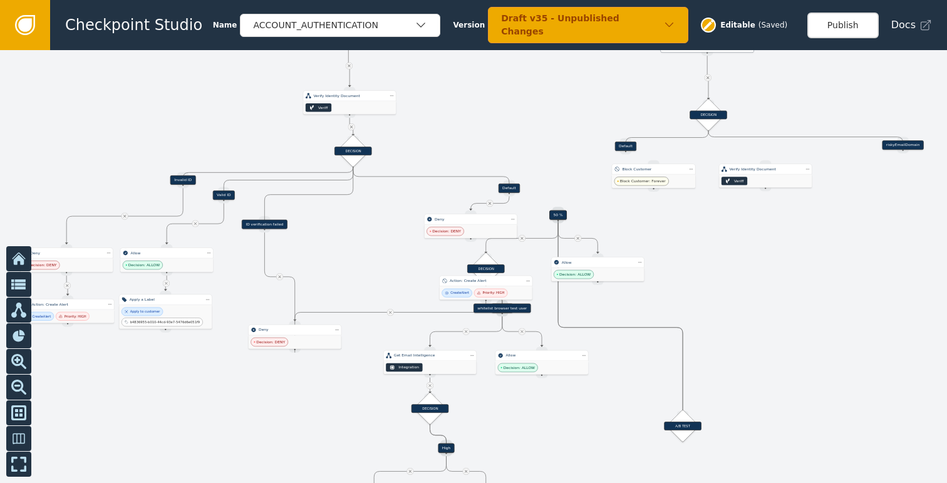
click at [254, 226] on div "ID verification failed" at bounding box center [265, 224] width 46 height 9
drag, startPoint x: 278, startPoint y: 341, endPoint x: 242, endPoint y: 336, distance: 36.1
click at [242, 336] on span "Decision: DENY" at bounding box center [234, 337] width 29 height 6
drag, startPoint x: 476, startPoint y: 284, endPoint x: 249, endPoint y: 391, distance: 250.8
click at [249, 392] on div "Action: Create Alert" at bounding box center [258, 388] width 93 height 11
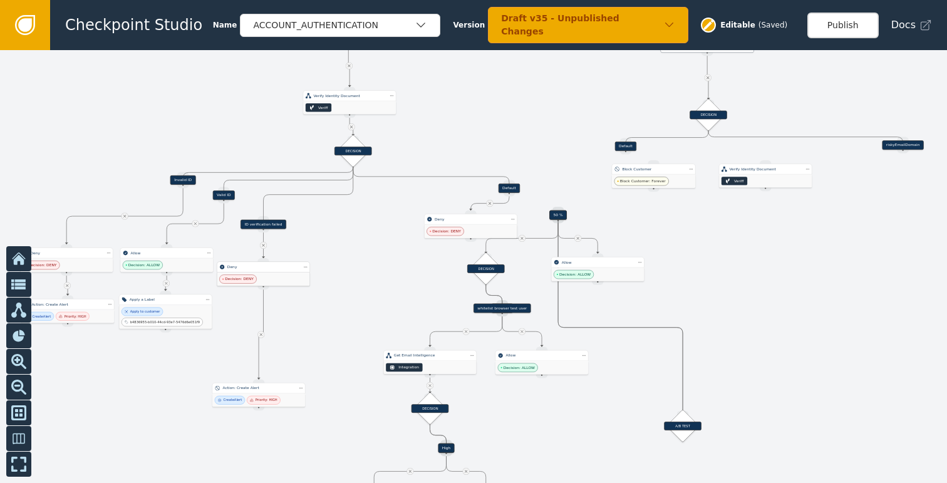
drag, startPoint x: 264, startPoint y: 333, endPoint x: 269, endPoint y: 275, distance: 58.4
click at [269, 275] on div "Decision: DENY" at bounding box center [263, 279] width 93 height 14
drag, startPoint x: 262, startPoint y: 389, endPoint x: 266, endPoint y: 309, distance: 80.3
click at [266, 309] on div "Action: Create Alert" at bounding box center [262, 308] width 72 height 6
drag, startPoint x: 456, startPoint y: 226, endPoint x: 495, endPoint y: 201, distance: 46.2
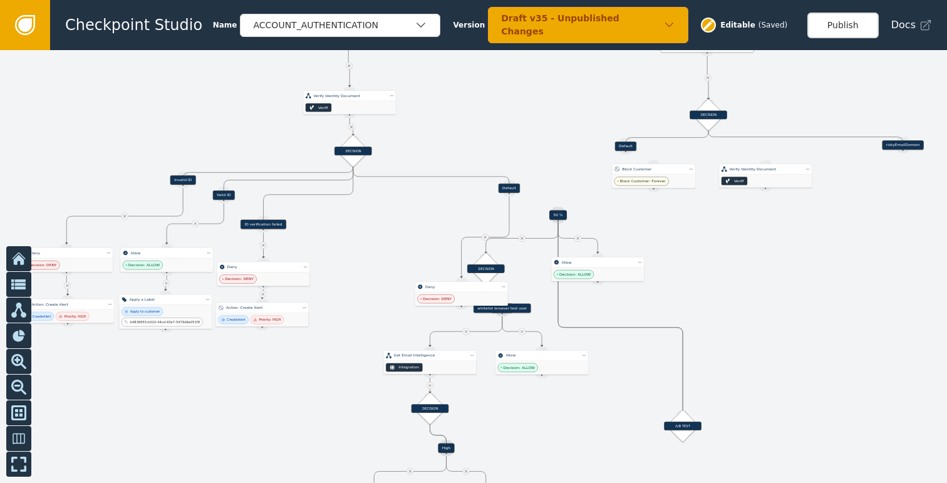
click at [448, 293] on div "Decision: DENY" at bounding box center [461, 299] width 93 height 14
drag, startPoint x: 509, startPoint y: 188, endPoint x: 348, endPoint y: 245, distance: 170.8
click at [348, 245] on div "Default" at bounding box center [344, 245] width 21 height 9
drag, startPoint x: 460, startPoint y: 292, endPoint x: 371, endPoint y: 291, distance: 89.0
click at [371, 291] on div "Decision: DENY" at bounding box center [369, 298] width 93 height 14
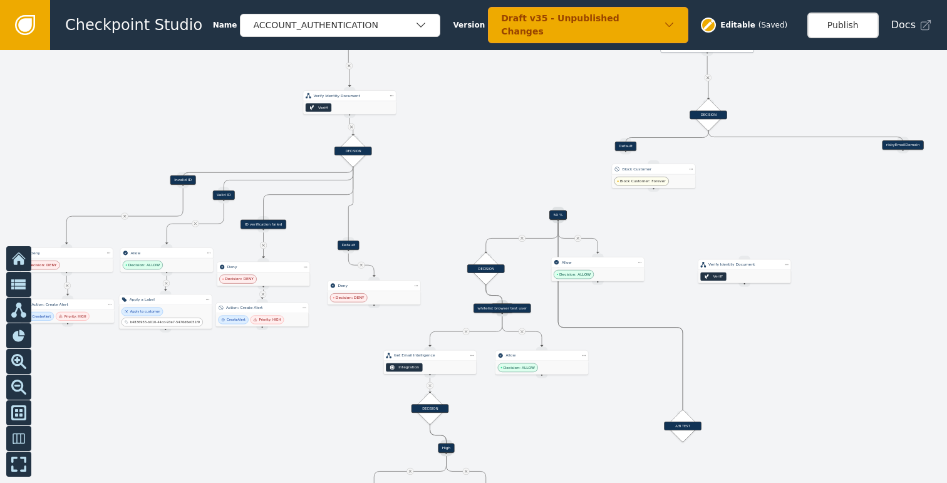
drag, startPoint x: 765, startPoint y: 179, endPoint x: 700, endPoint y: 221, distance: 77.3
click at [743, 274] on div "Veriff" at bounding box center [744, 276] width 93 height 13
drag, startPoint x: 907, startPoint y: 146, endPoint x: 719, endPoint y: 167, distance: 189.1
click at [719, 167] on div "Target Handle for step riskyEmailDomain Source Handle for step" at bounding box center [720, 162] width 84 height 9
drag, startPoint x: 662, startPoint y: 180, endPoint x: 731, endPoint y: 207, distance: 74.0
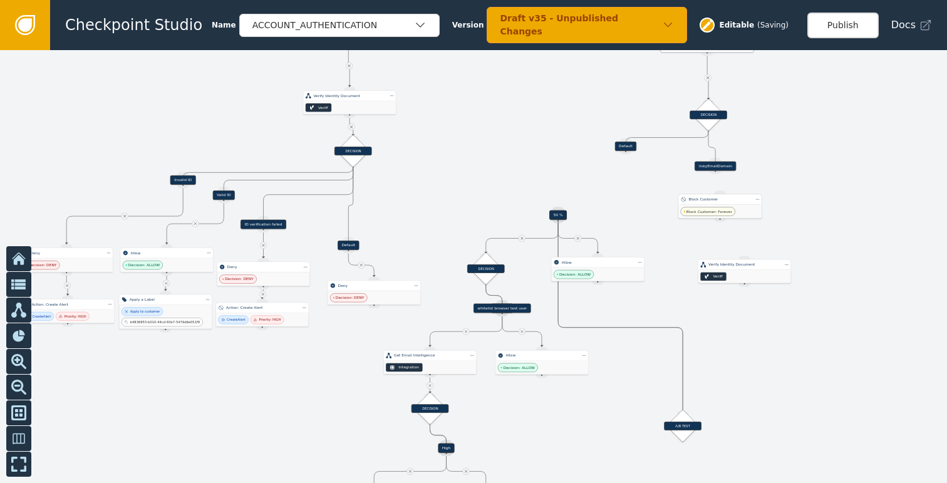
click at [731, 207] on span "Block Customer: Forever" at bounding box center [708, 211] width 54 height 9
drag, startPoint x: 716, startPoint y: 171, endPoint x: 722, endPoint y: 186, distance: 16.3
click at [722, 186] on div "Target Handle for step 90 % Source Handle for step Target Handle for step 10 % …" at bounding box center [473, 266] width 947 height 433
drag, startPoint x: 713, startPoint y: 171, endPoint x: 720, endPoint y: 187, distance: 17.9
click at [720, 185] on div "Target Handle for step 90 % Source Handle for step Target Handle for step 10 % …" at bounding box center [550, 104] width 352 height 161
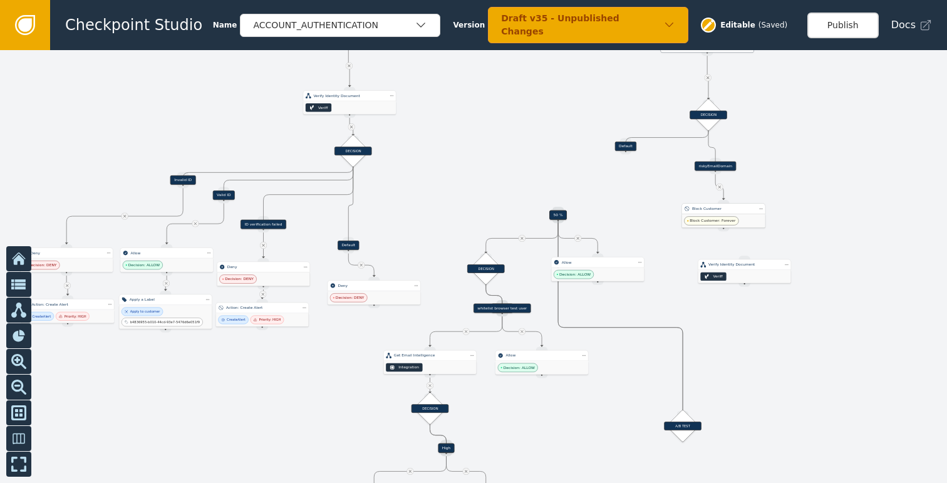
drag, startPoint x: 492, startPoint y: 179, endPoint x: 734, endPoint y: 219, distance: 245.7
click at [734, 219] on div "Block Customer: Forever" at bounding box center [723, 221] width 83 height 14
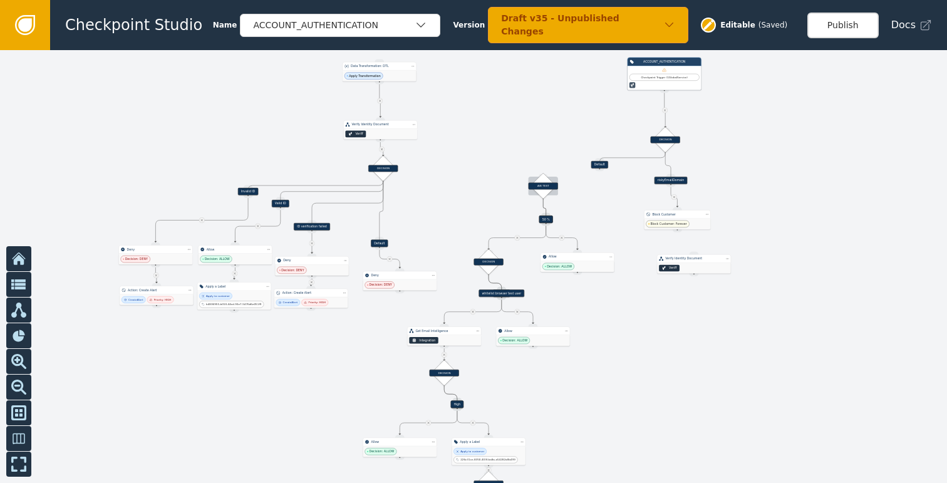
drag, startPoint x: 648, startPoint y: 388, endPoint x: 546, endPoint y: 188, distance: 224.7
click at [546, 188] on div "A/B TEST" at bounding box center [543, 185] width 29 height 7
drag, startPoint x: 604, startPoint y: 167, endPoint x: 542, endPoint y: 153, distance: 63.5
click at [542, 152] on div "Default" at bounding box center [538, 150] width 17 height 8
drag, startPoint x: 538, startPoint y: 155, endPoint x: 543, endPoint y: 176, distance: 21.9
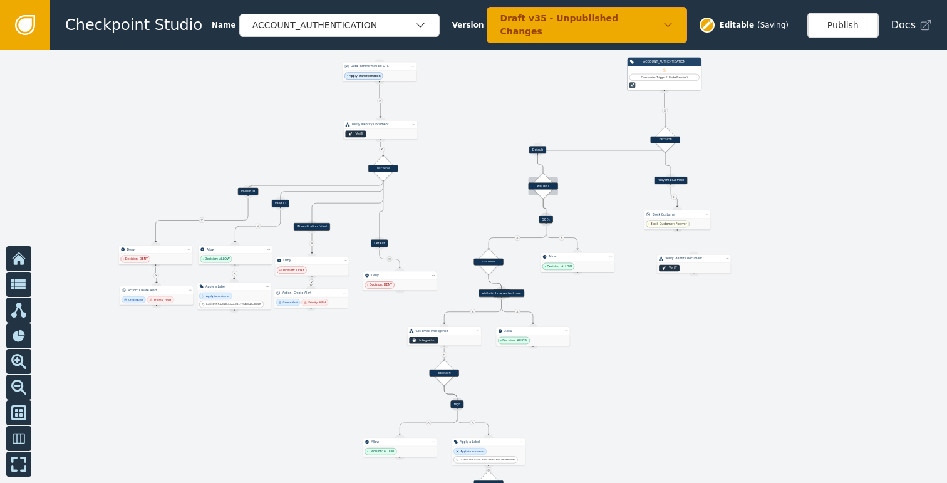
click at [543, 176] on div "Target Handle for step 90 % Source Handle for step Target Handle for step 10 % …" at bounding box center [540, 132] width 280 height 128
drag, startPoint x: 537, startPoint y: 154, endPoint x: 546, endPoint y: 167, distance: 14.9
click at [548, 177] on div "Target Handle for step 90 % Source Handle for step Target Handle for step 10 % …" at bounding box center [540, 132] width 280 height 128
drag, startPoint x: 538, startPoint y: 155, endPoint x: 544, endPoint y: 175, distance: 20.8
click at [544, 175] on div "Target Handle for step 90 % Source Handle for step Target Handle for step 10 % …" at bounding box center [540, 132] width 280 height 128
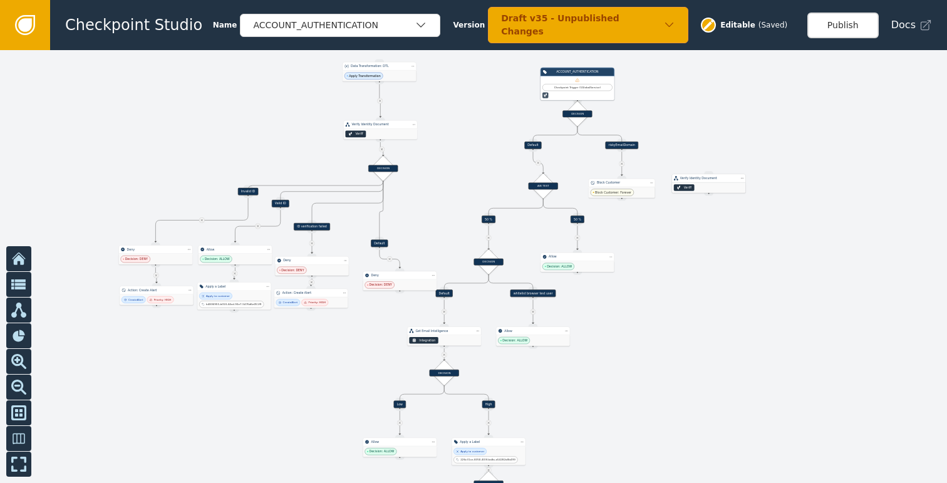
drag, startPoint x: 696, startPoint y: 262, endPoint x: 710, endPoint y: 187, distance: 76.5
click at [710, 187] on div "Veriff" at bounding box center [709, 187] width 74 height 11
